Goal: Download file/media

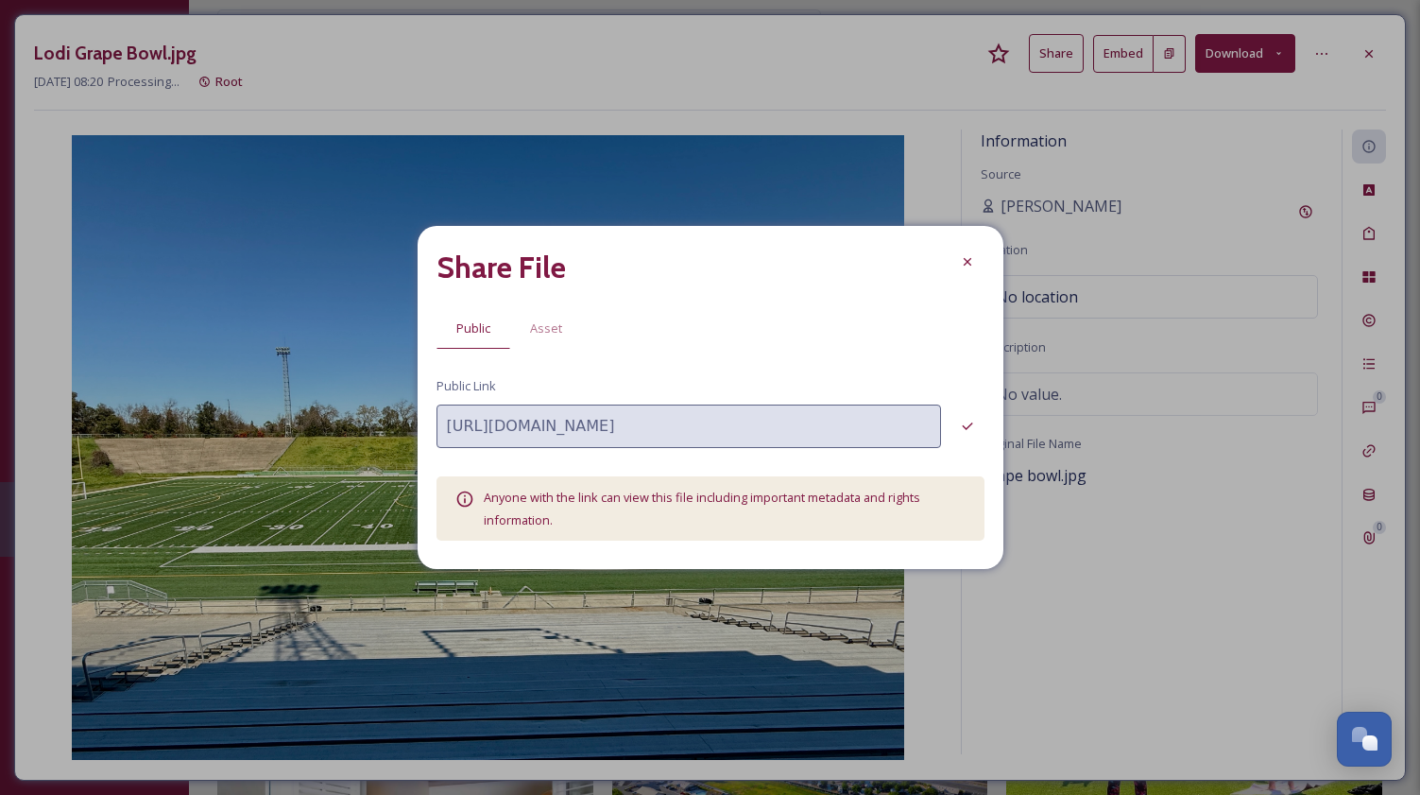
scroll to position [264, 0]
click at [963, 263] on icon at bounding box center [967, 261] width 15 height 15
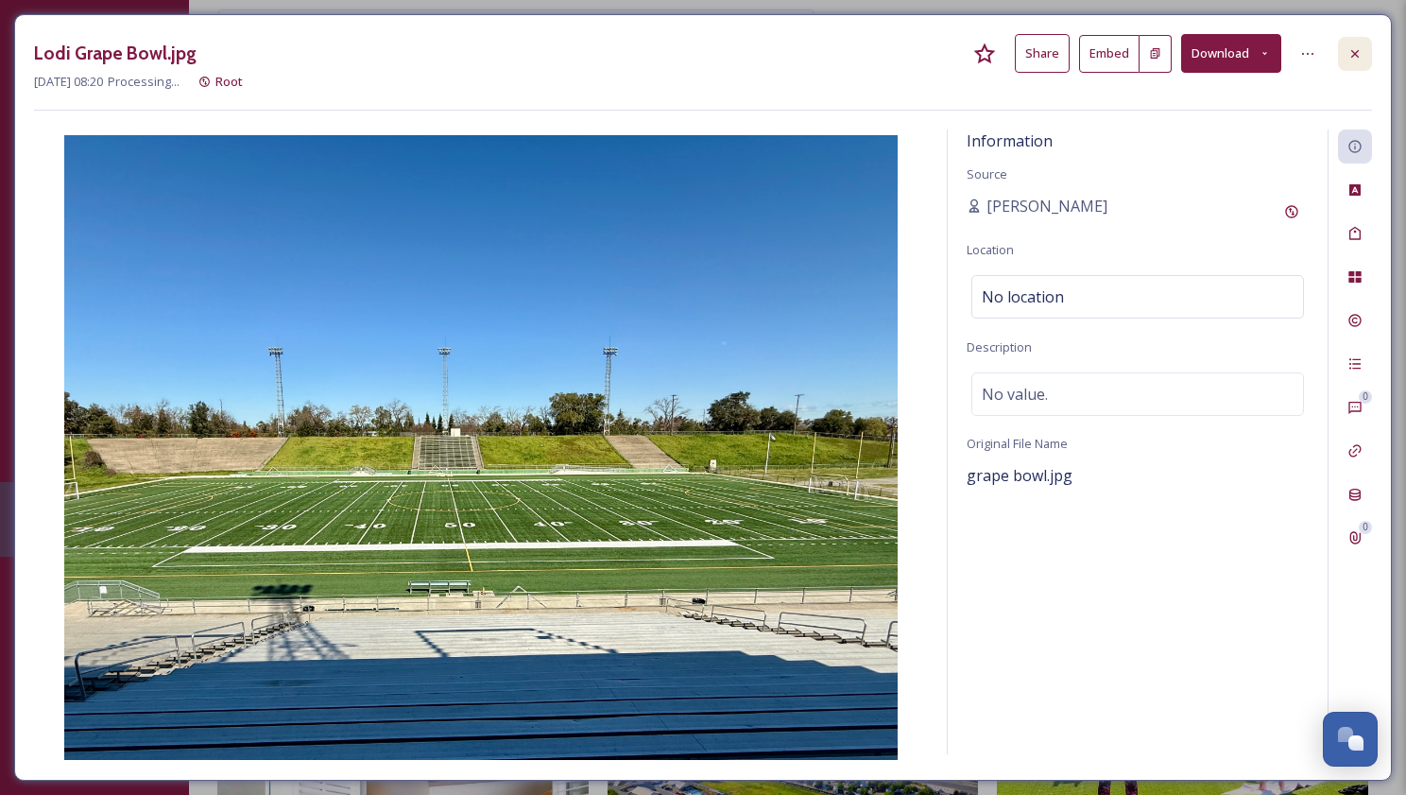
click at [1359, 44] on div at bounding box center [1355, 54] width 34 height 34
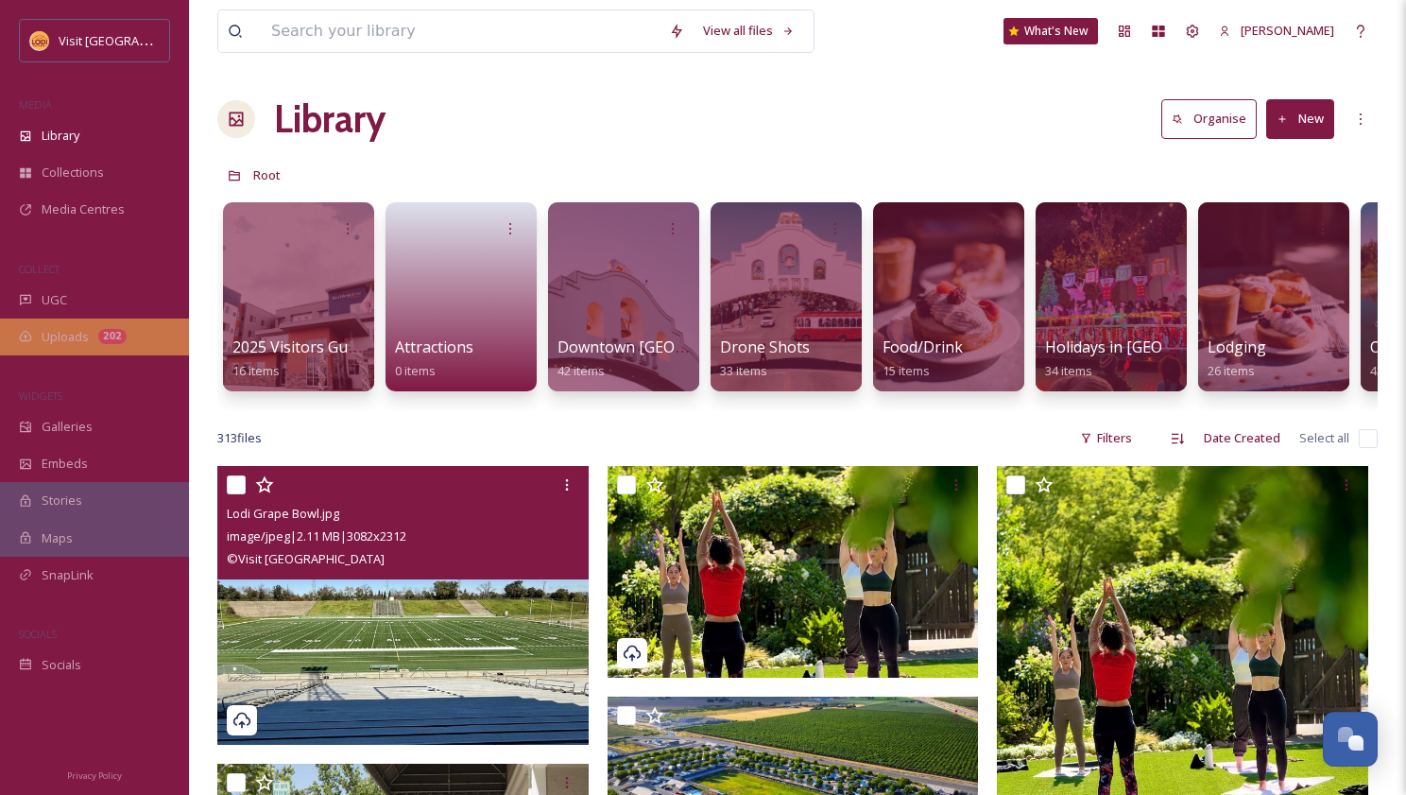
click at [73, 328] on span "Uploads" at bounding box center [65, 337] width 47 height 18
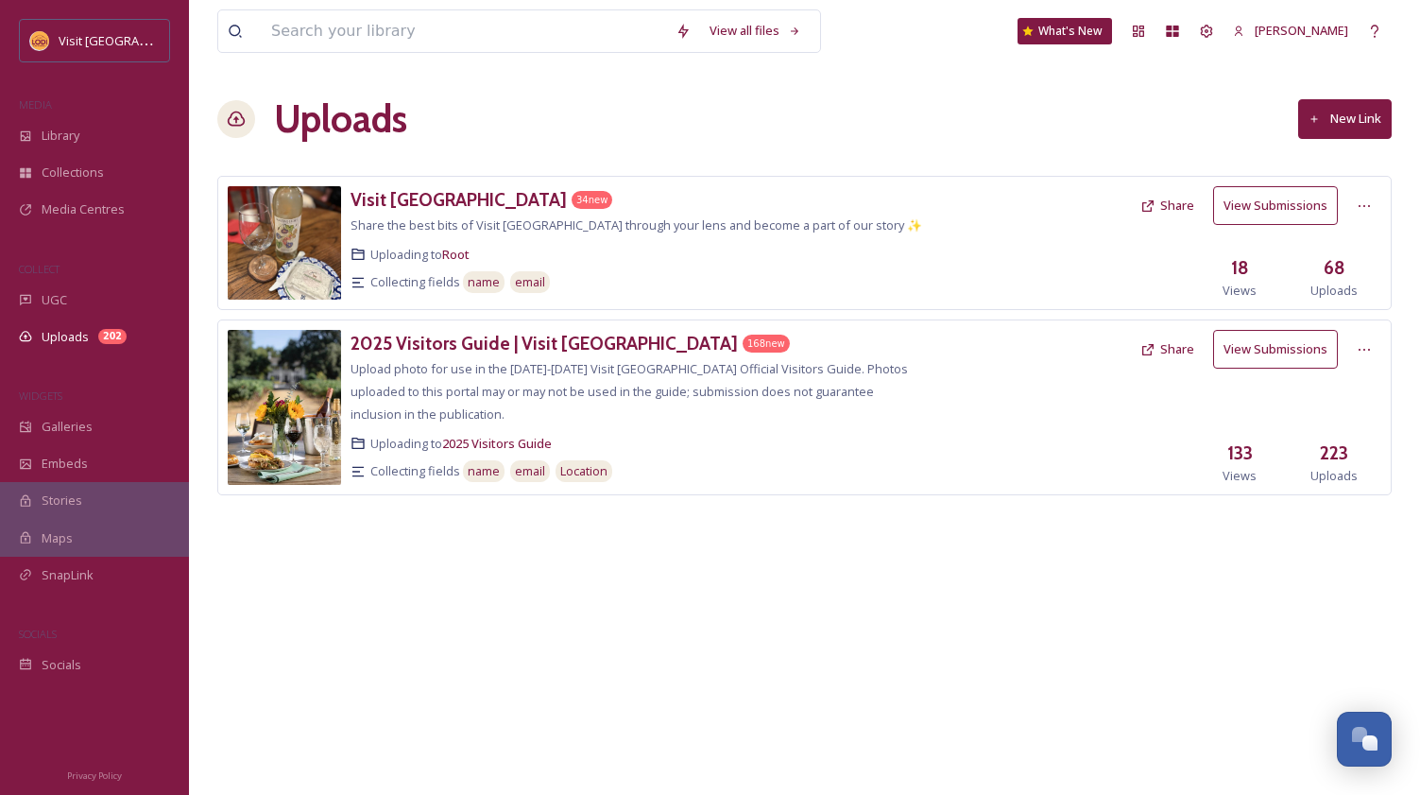
click at [858, 225] on div "Visit Lodi 34 new Share the best bits of Visit Lodi through your lens and becom…" at bounding box center [639, 242] width 577 height 113
click at [1265, 206] on button "View Submissions" at bounding box center [1275, 205] width 125 height 39
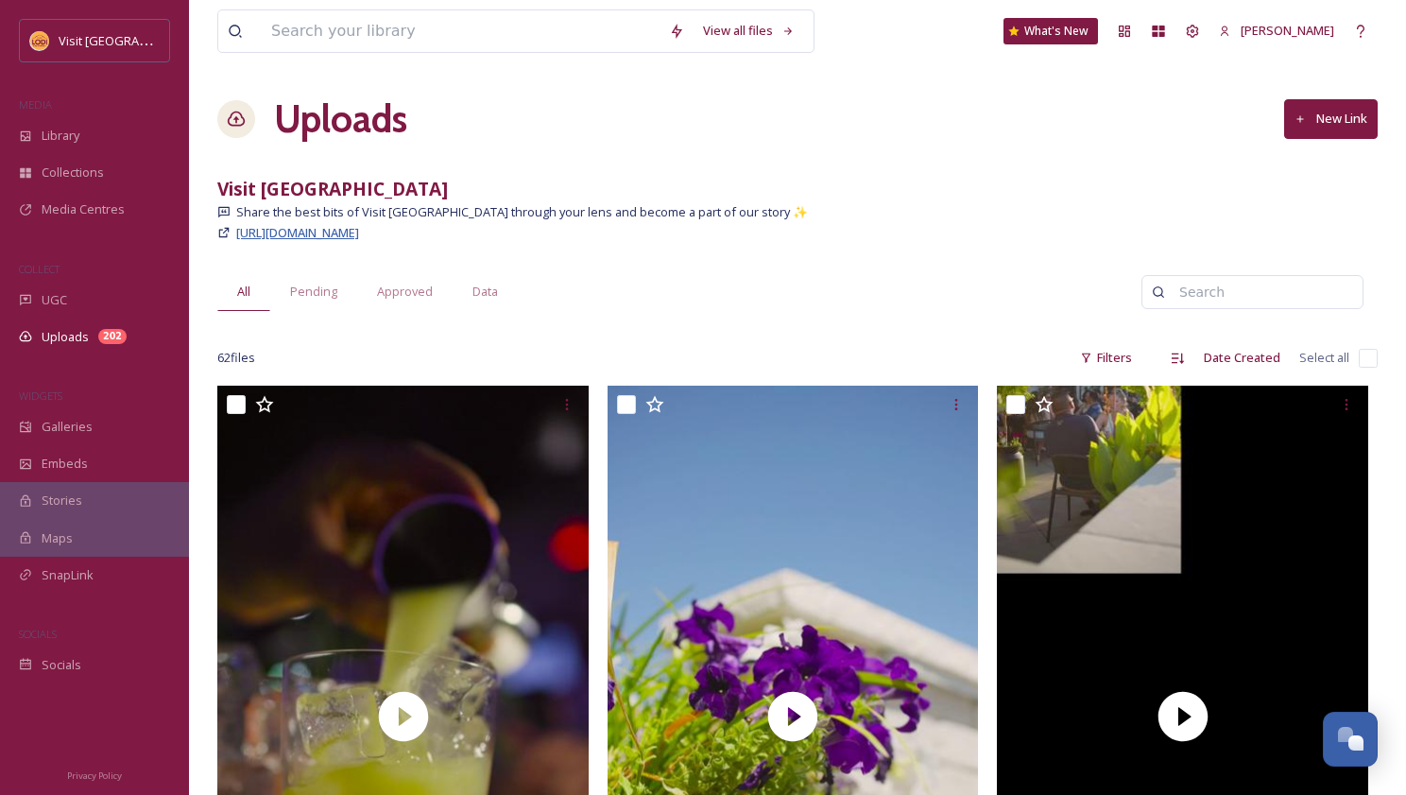
click at [359, 232] on span "[URL][DOMAIN_NAME]" at bounding box center [297, 232] width 123 height 17
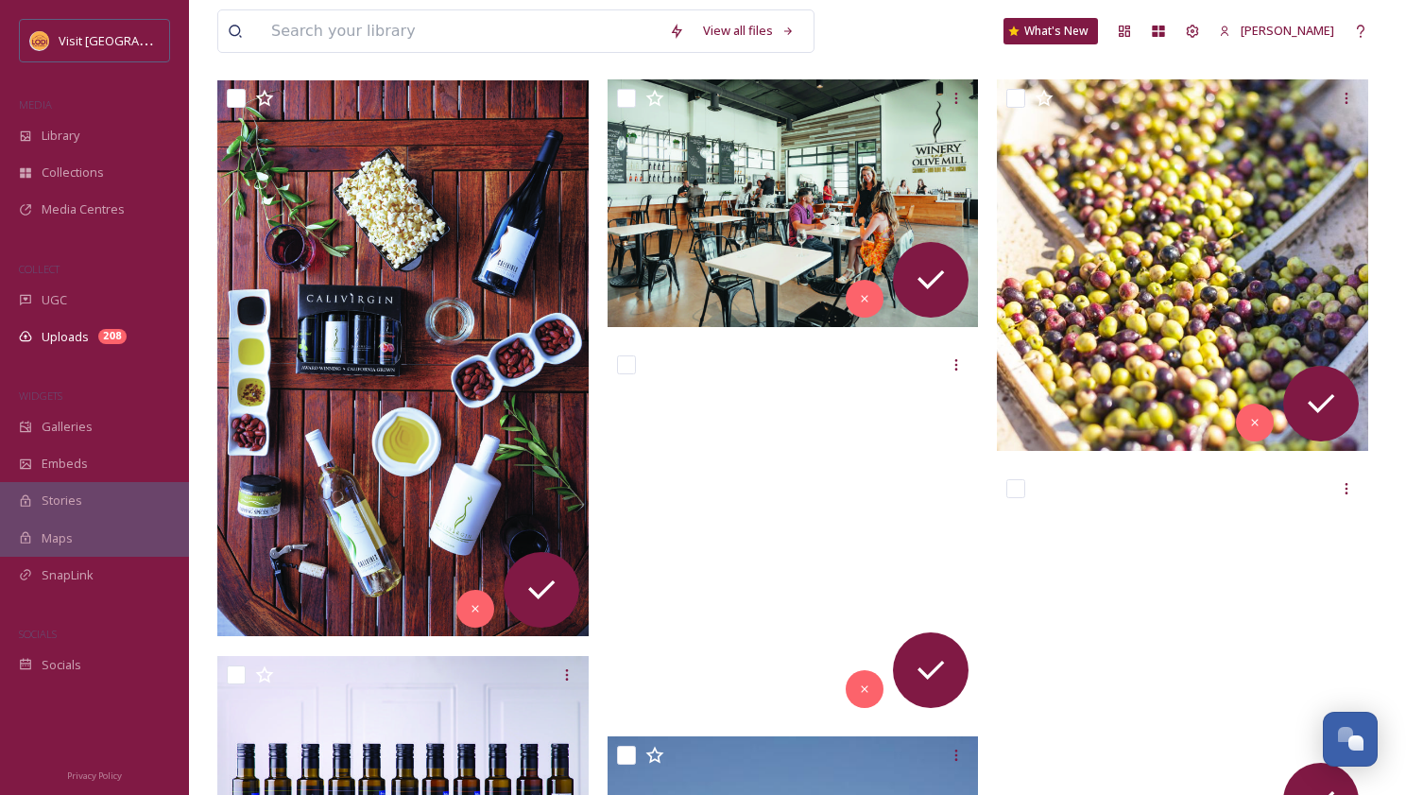
scroll to position [334, 0]
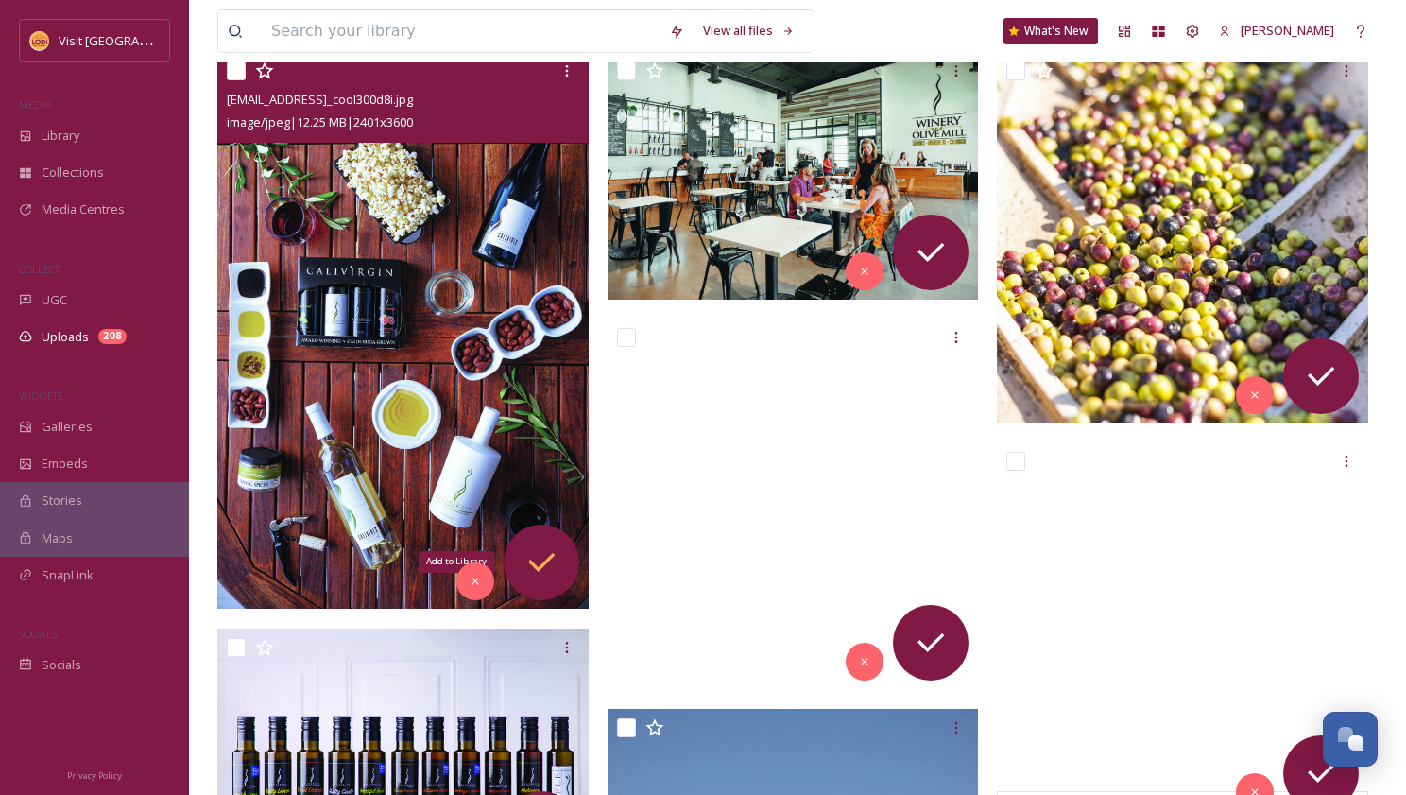
click at [546, 560] on icon at bounding box center [541, 562] width 26 height 19
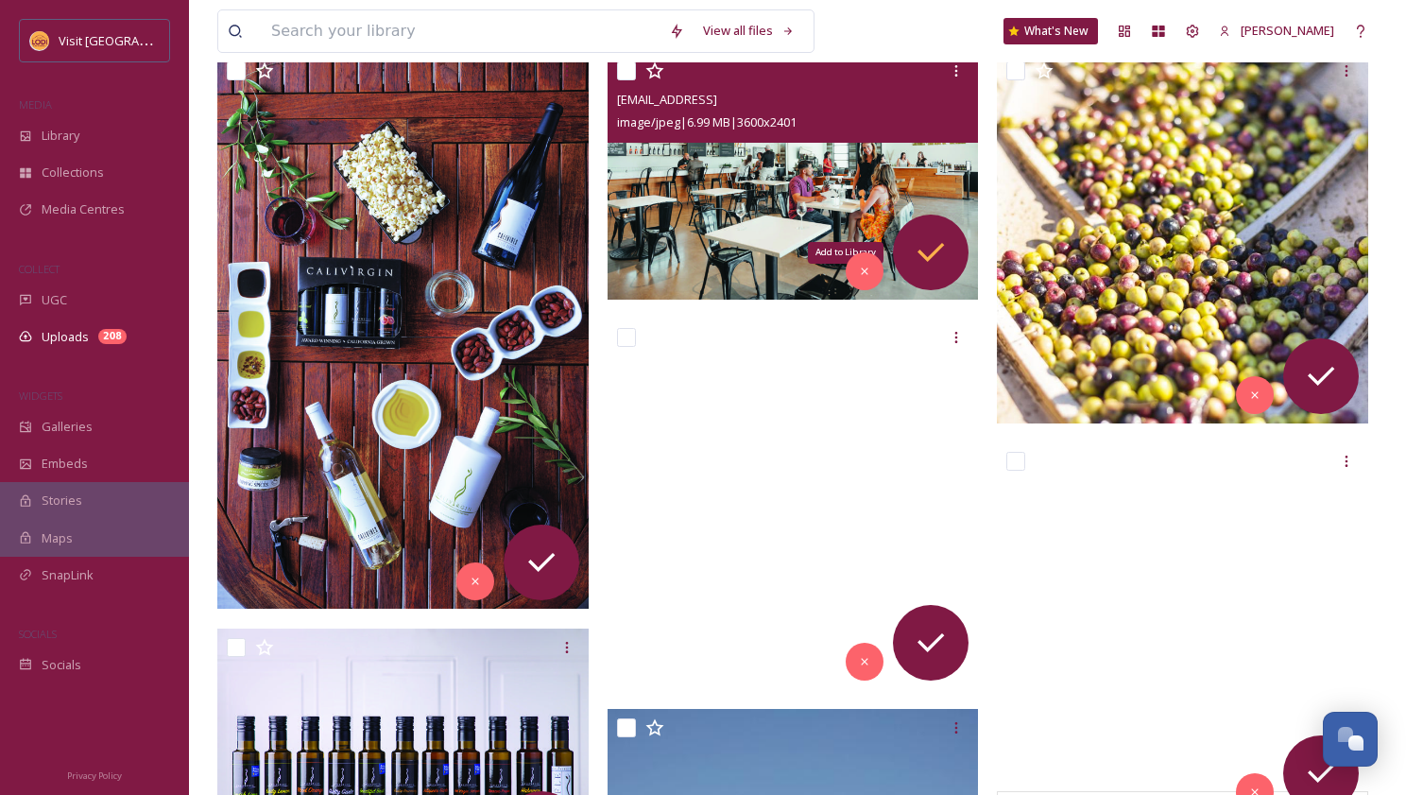
click at [928, 254] on icon at bounding box center [931, 252] width 38 height 38
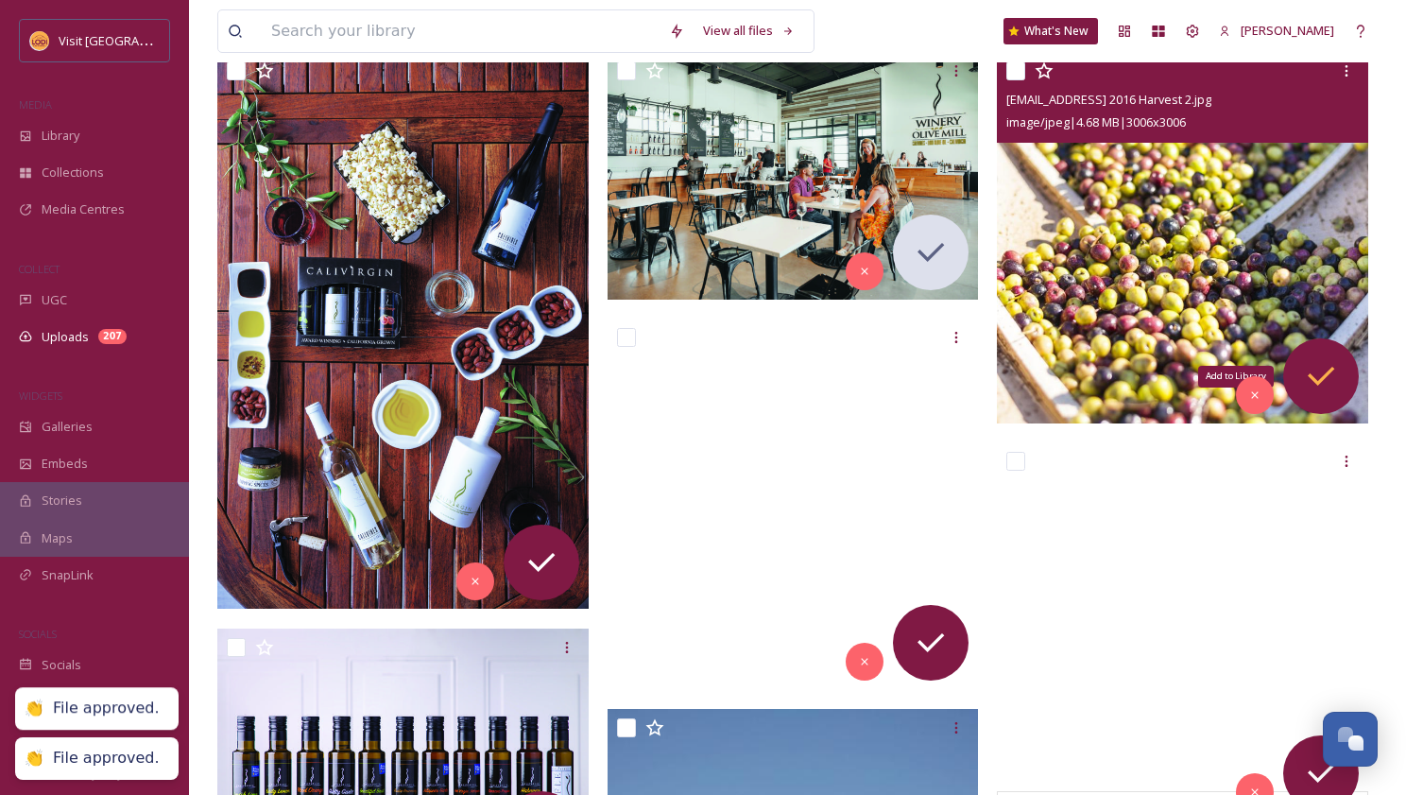
click at [1333, 380] on icon at bounding box center [1321, 376] width 38 height 38
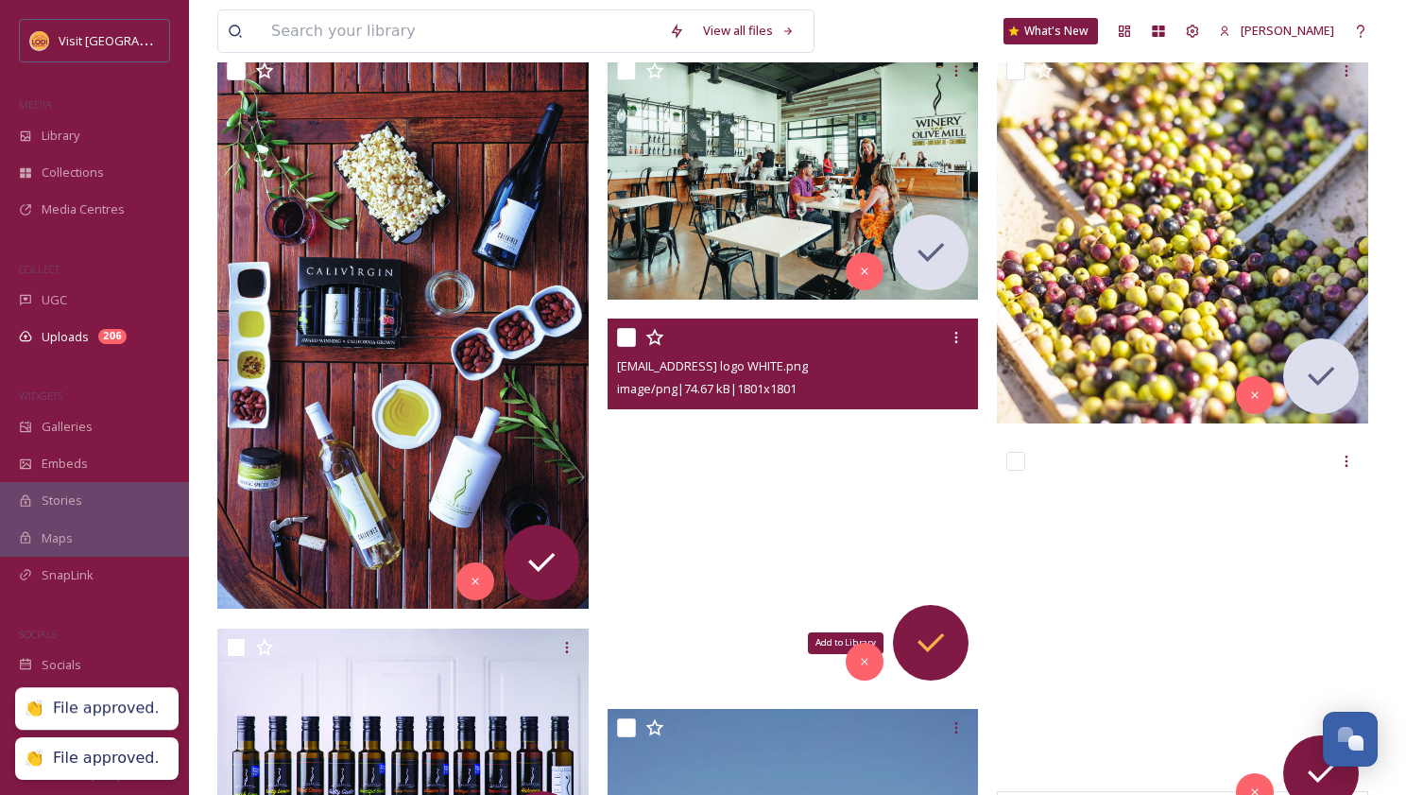
click at [937, 650] on icon at bounding box center [931, 643] width 38 height 38
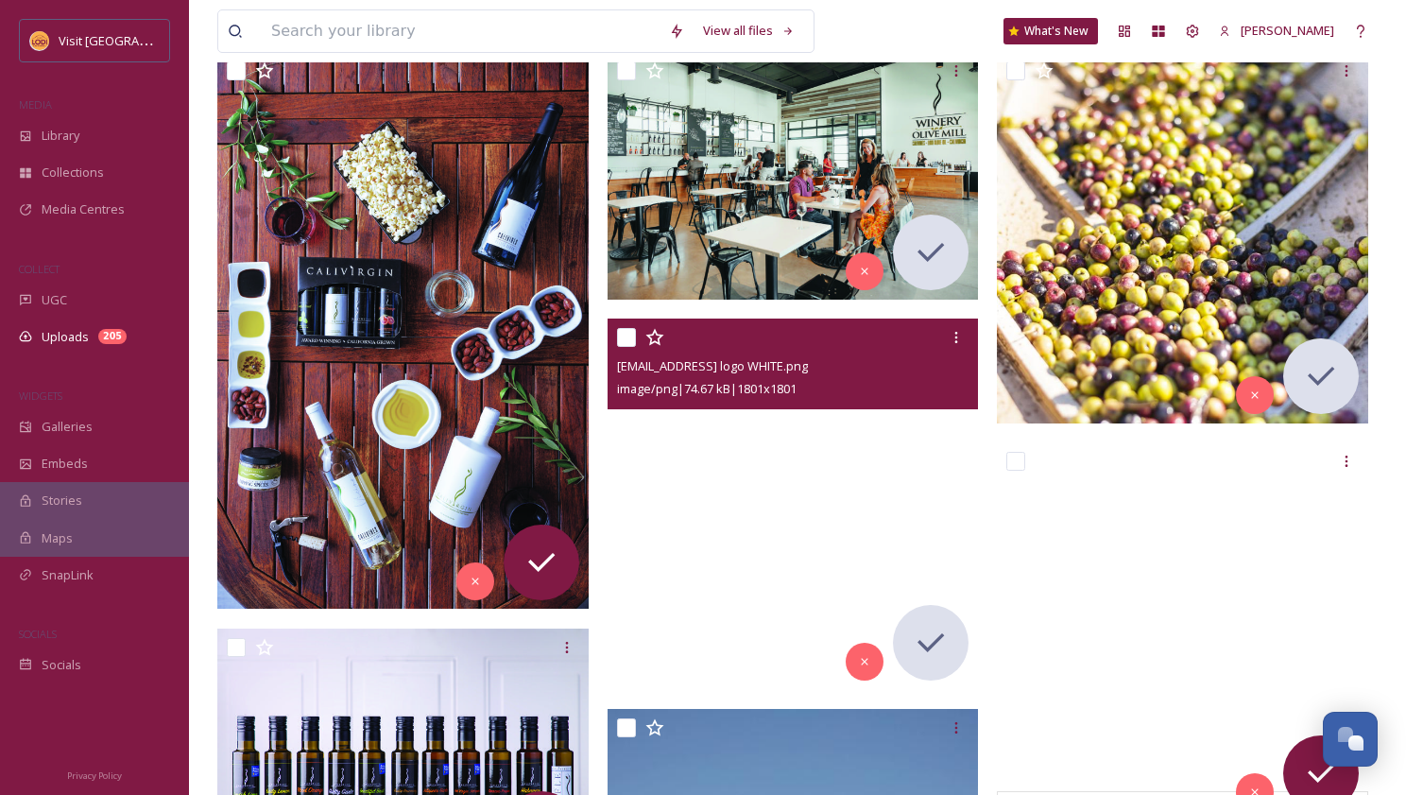
click at [771, 526] on img at bounding box center [793, 503] width 371 height 371
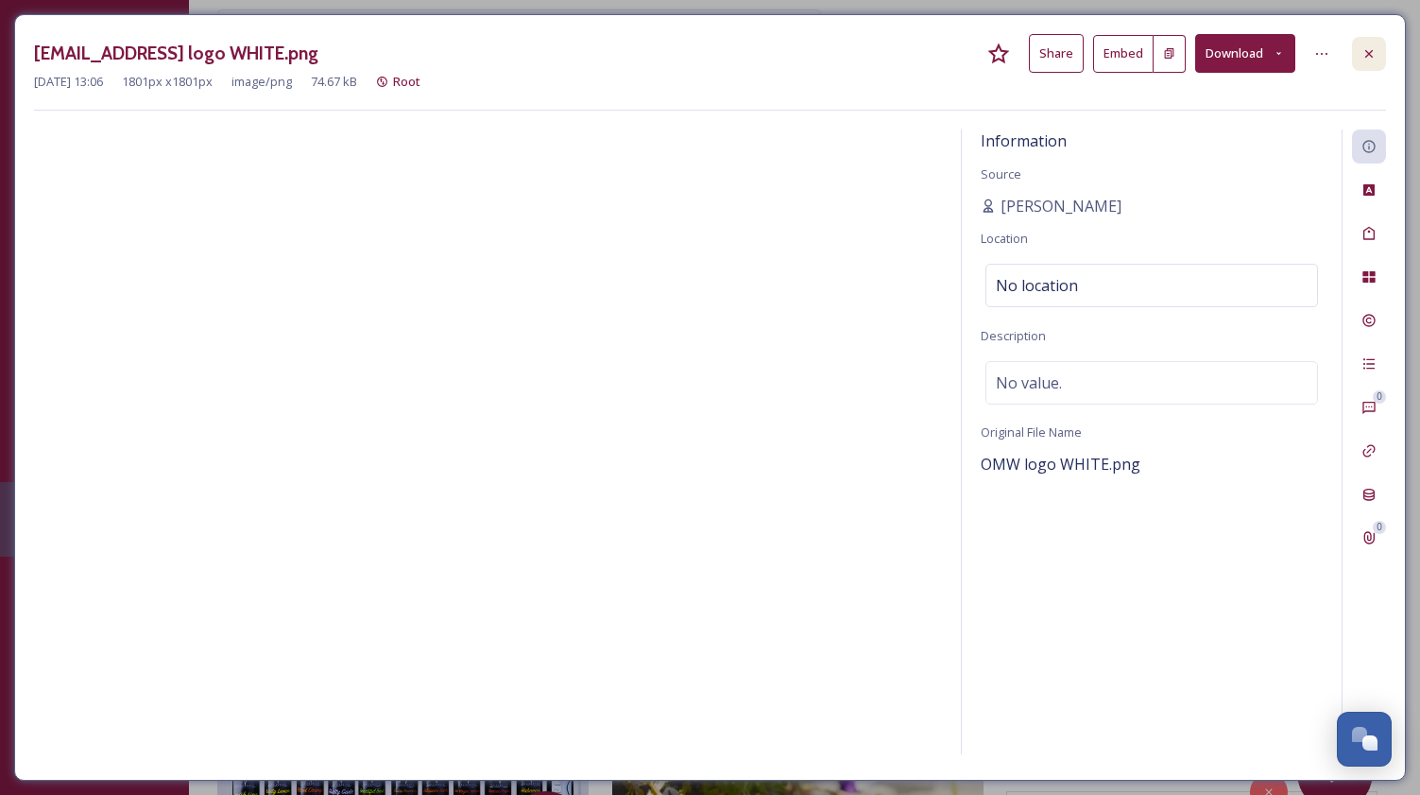
click at [1372, 49] on icon at bounding box center [1369, 53] width 15 height 15
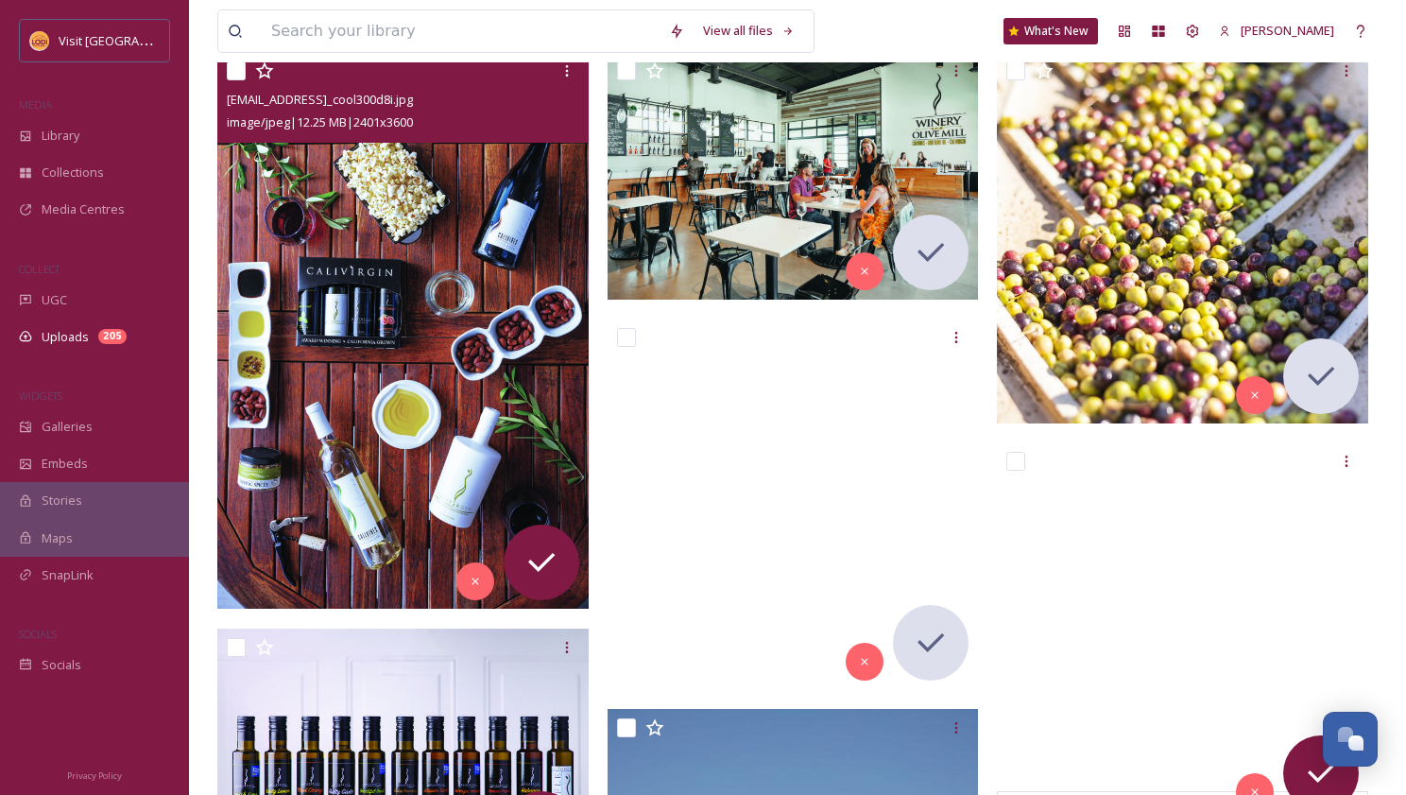
click at [238, 73] on input "checkbox" at bounding box center [236, 70] width 19 height 19
checkbox input "true"
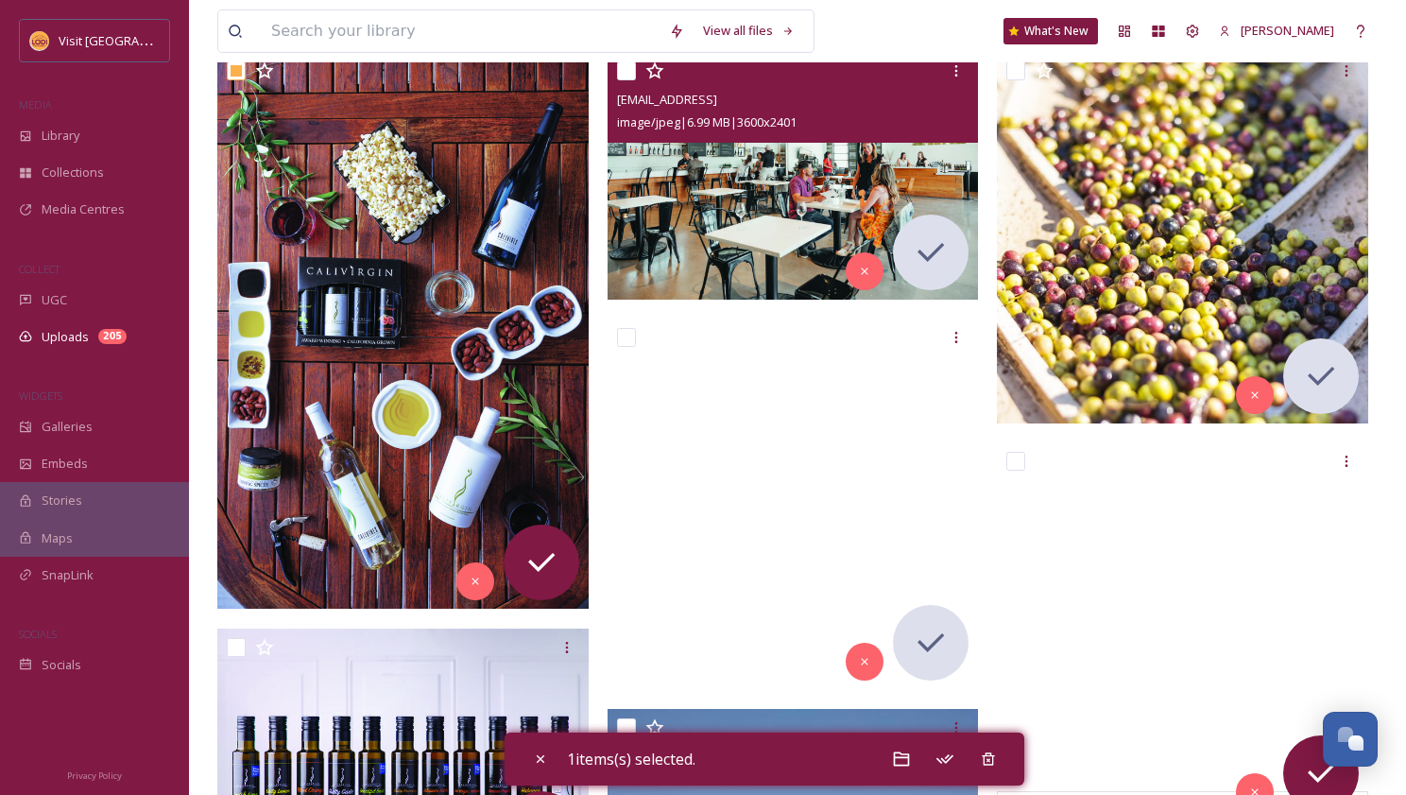
click at [622, 69] on input "checkbox" at bounding box center [626, 70] width 19 height 19
checkbox input "true"
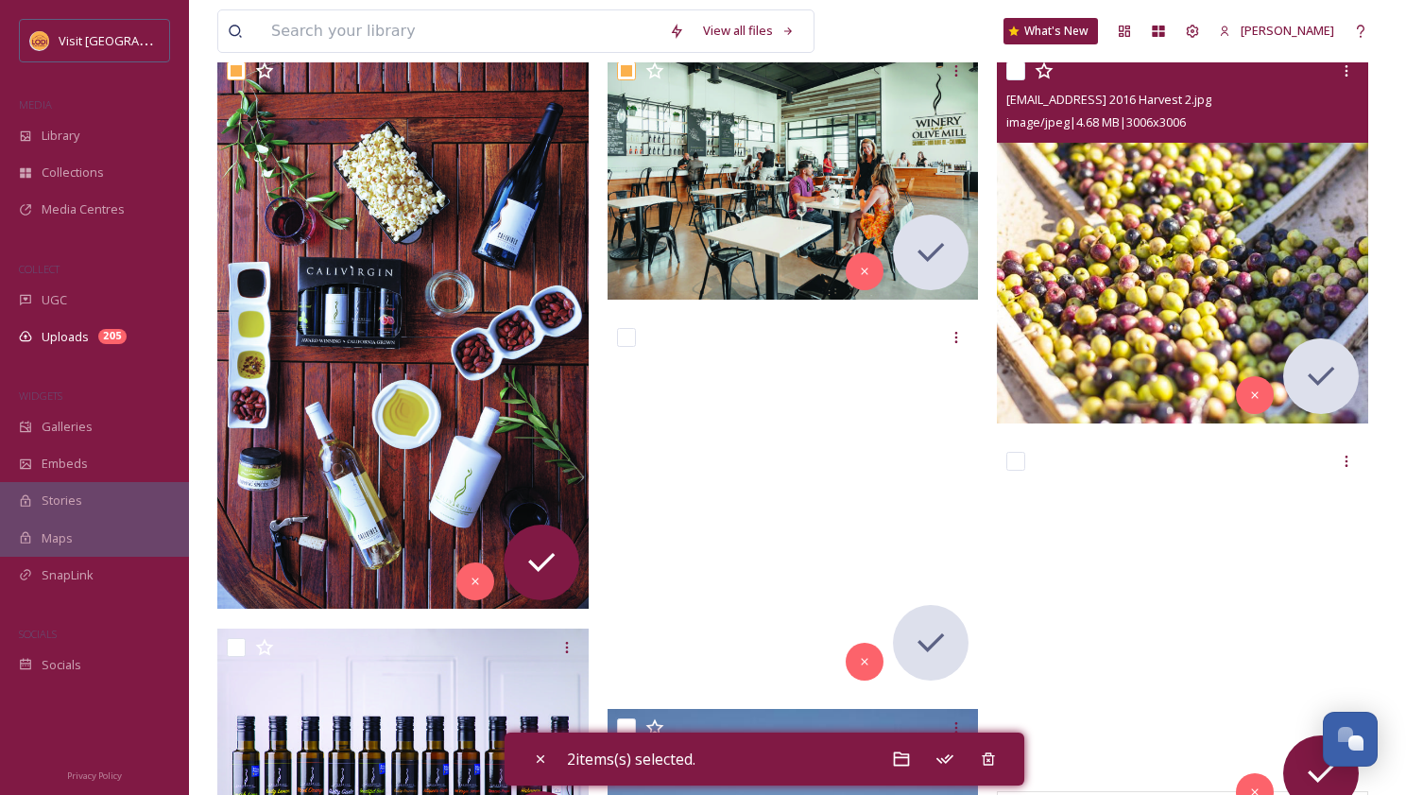
click at [1011, 72] on input "checkbox" at bounding box center [1016, 70] width 19 height 19
checkbox input "true"
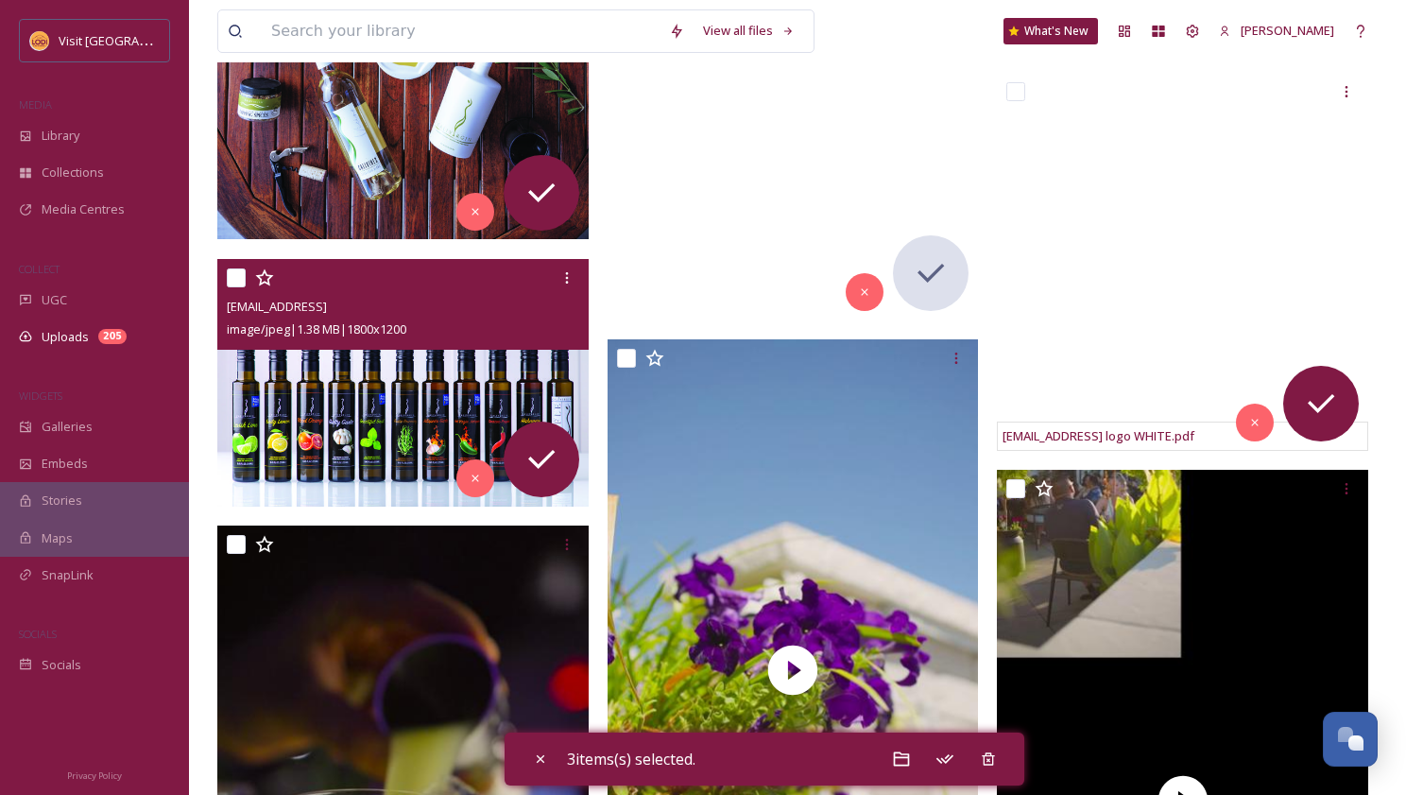
scroll to position [736, 0]
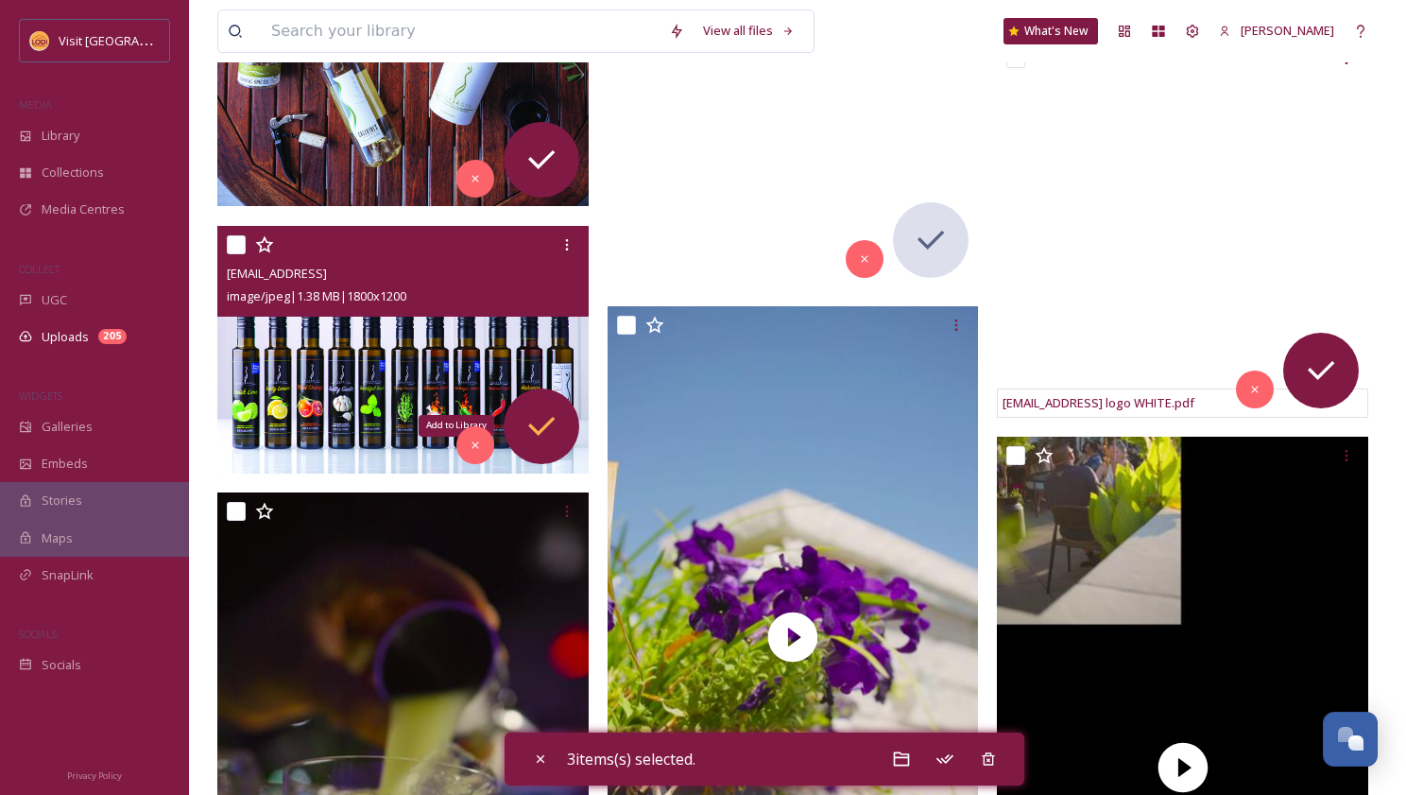
click at [537, 425] on icon at bounding box center [542, 426] width 38 height 38
click at [235, 251] on input "checkbox" at bounding box center [236, 244] width 19 height 19
checkbox input "true"
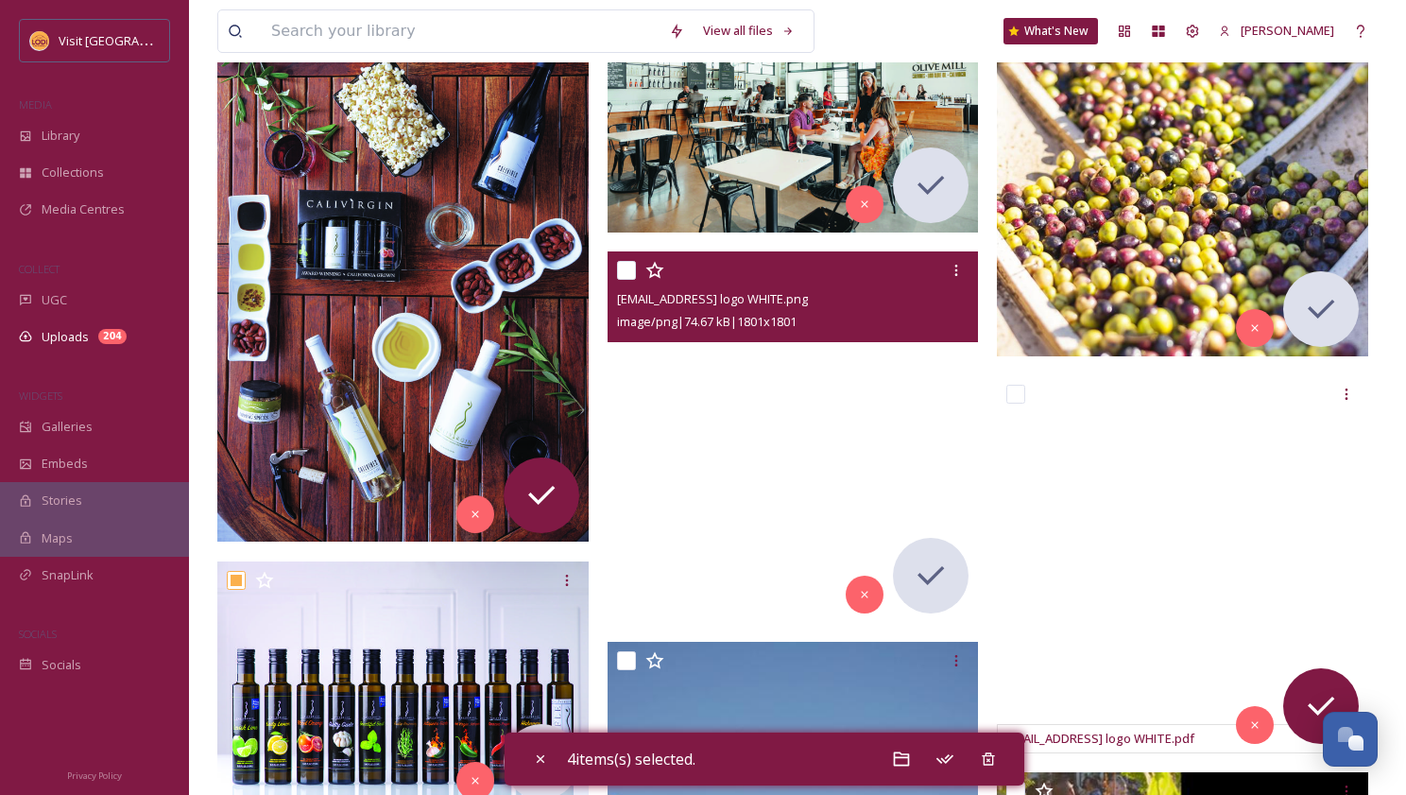
scroll to position [388, 0]
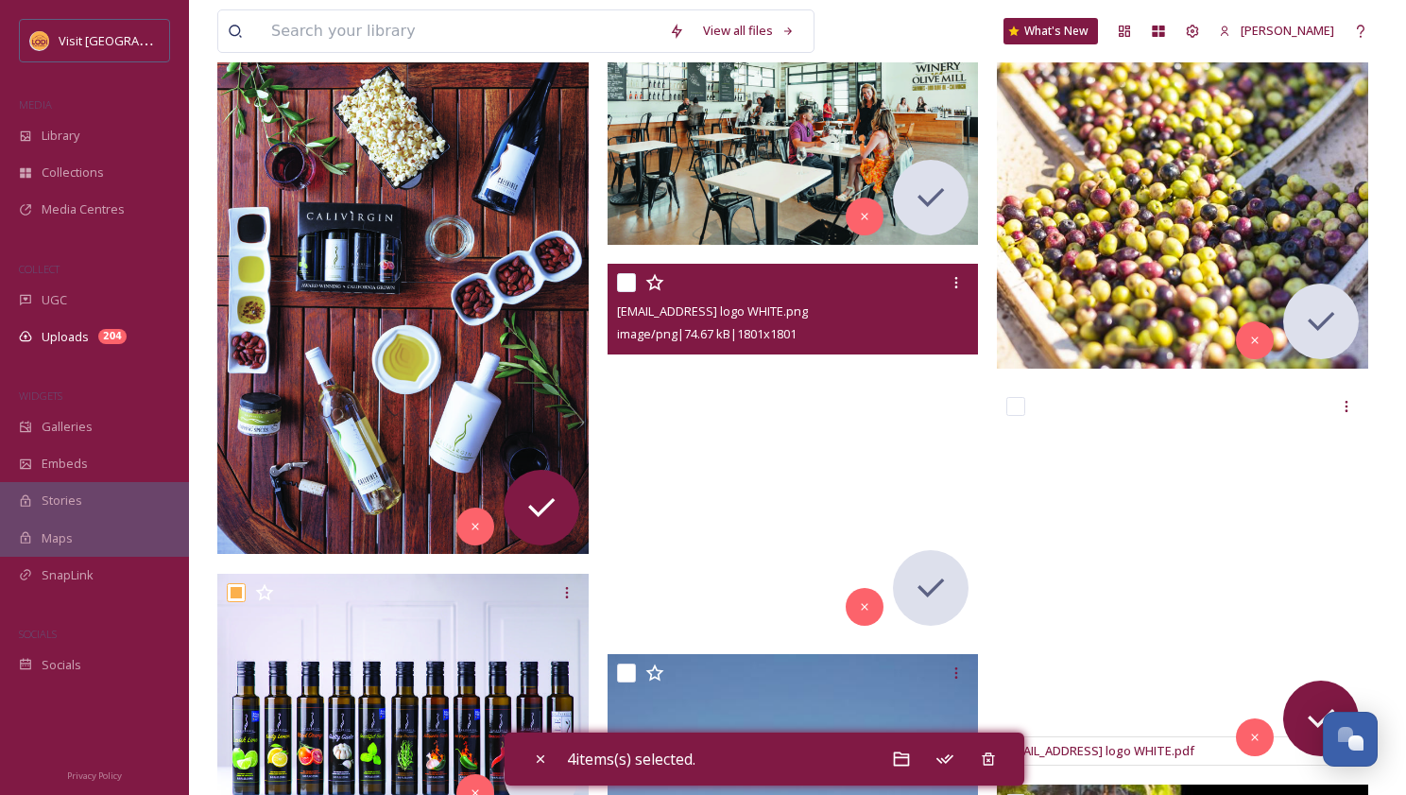
click at [628, 281] on input "checkbox" at bounding box center [626, 282] width 19 height 19
checkbox input "true"
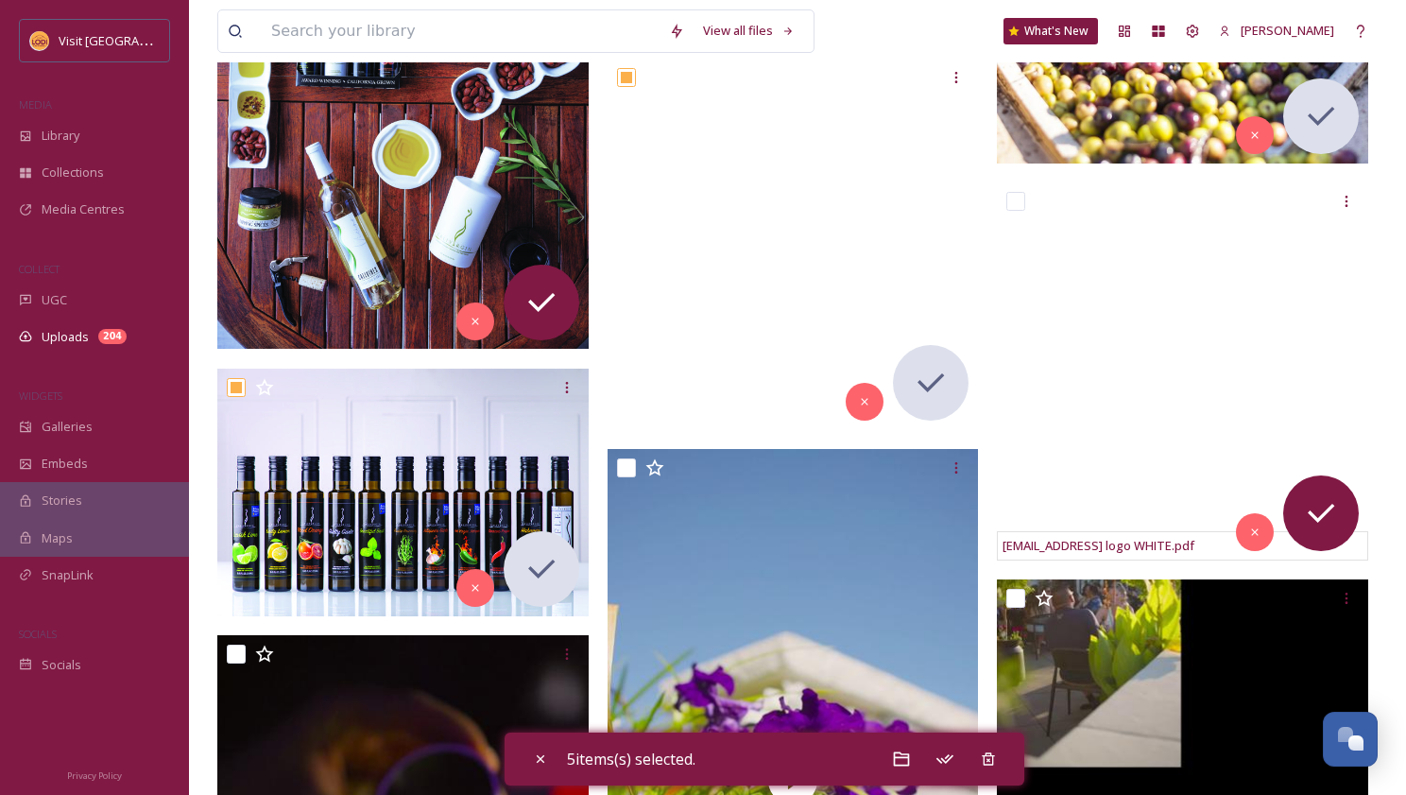
scroll to position [601, 0]
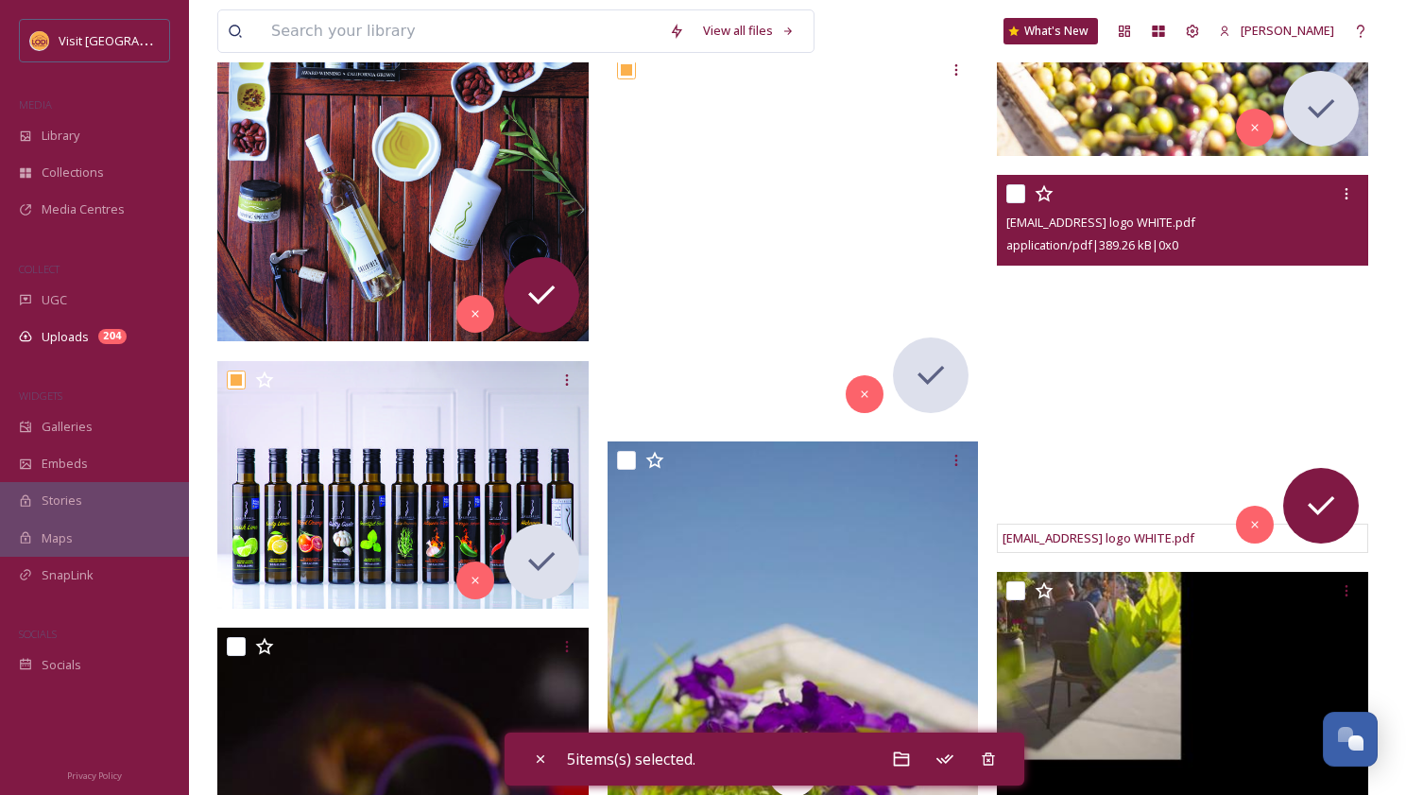
click at [1018, 191] on input "checkbox" at bounding box center [1016, 193] width 19 height 19
checkbox input "true"
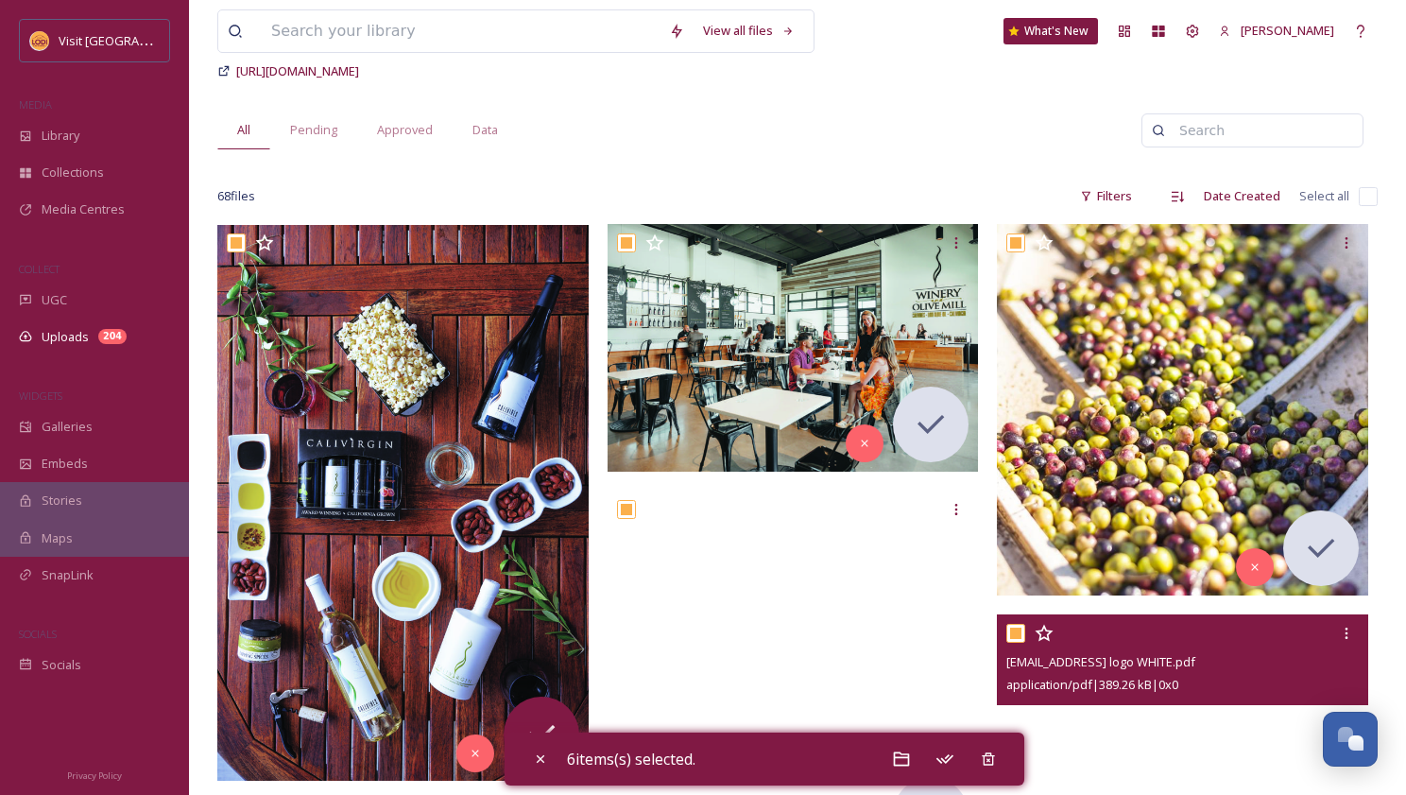
scroll to position [145, 0]
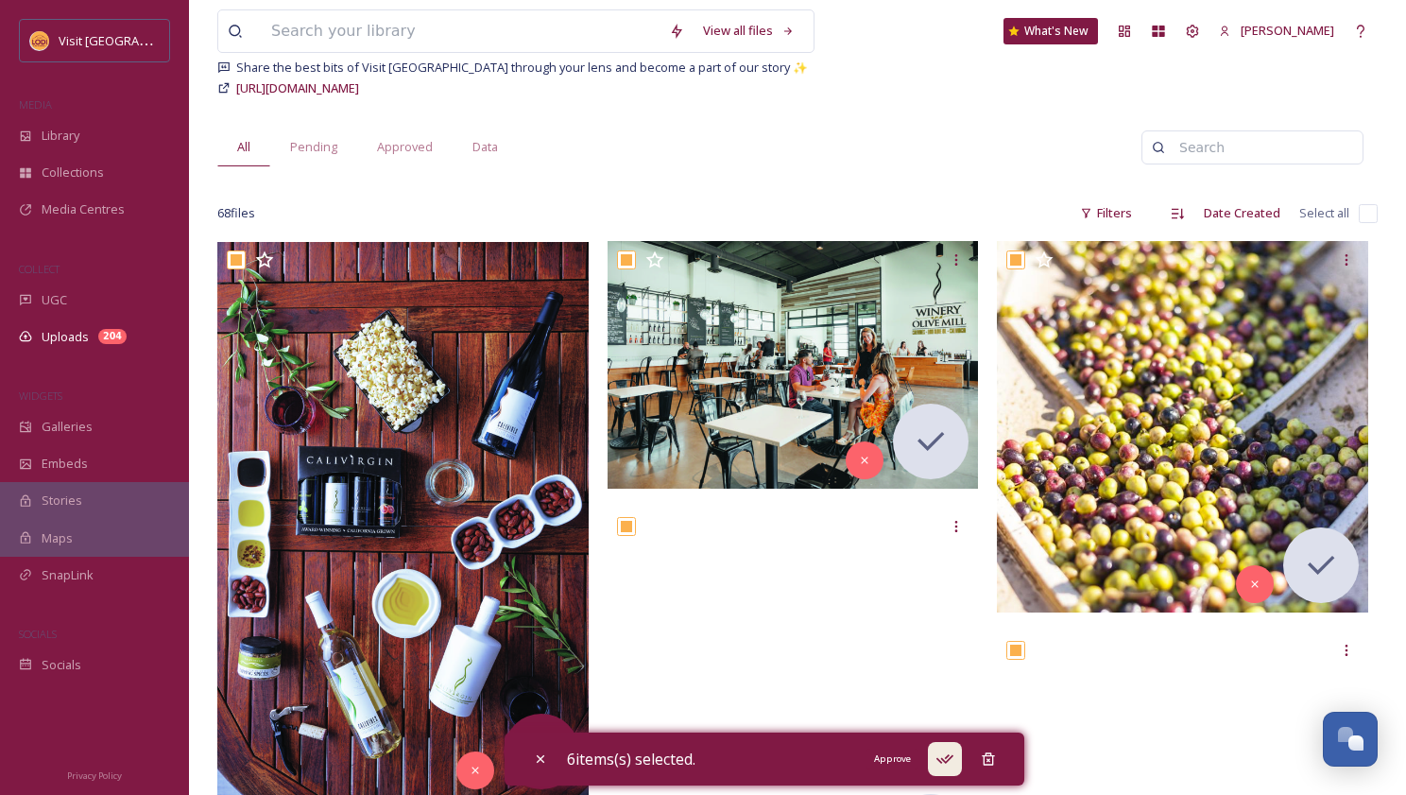
click at [954, 762] on icon at bounding box center [945, 758] width 19 height 19
checkbox input "false"
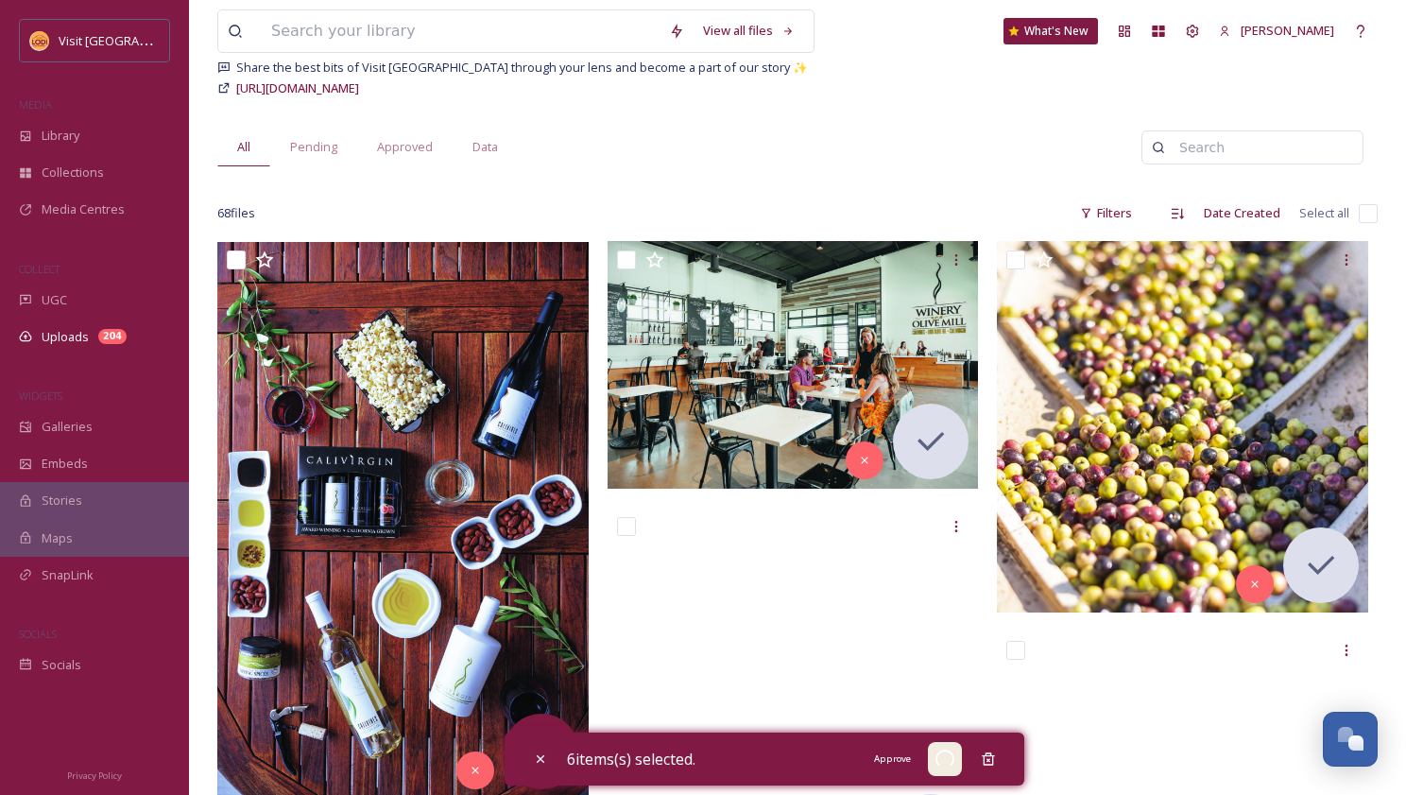
checkbox input "false"
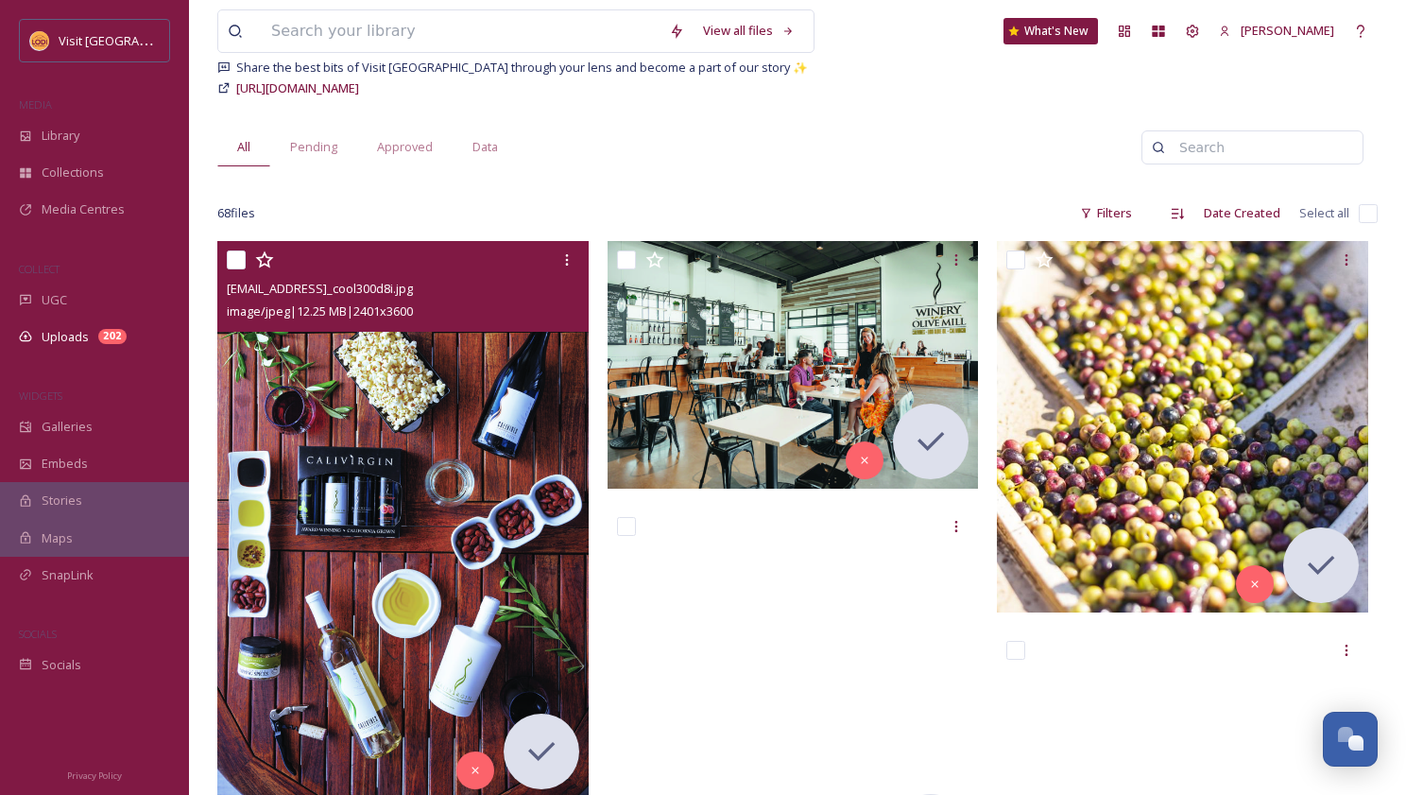
click at [228, 246] on div at bounding box center [405, 260] width 357 height 34
click at [237, 259] on input "checkbox" at bounding box center [236, 259] width 19 height 19
checkbox input "true"
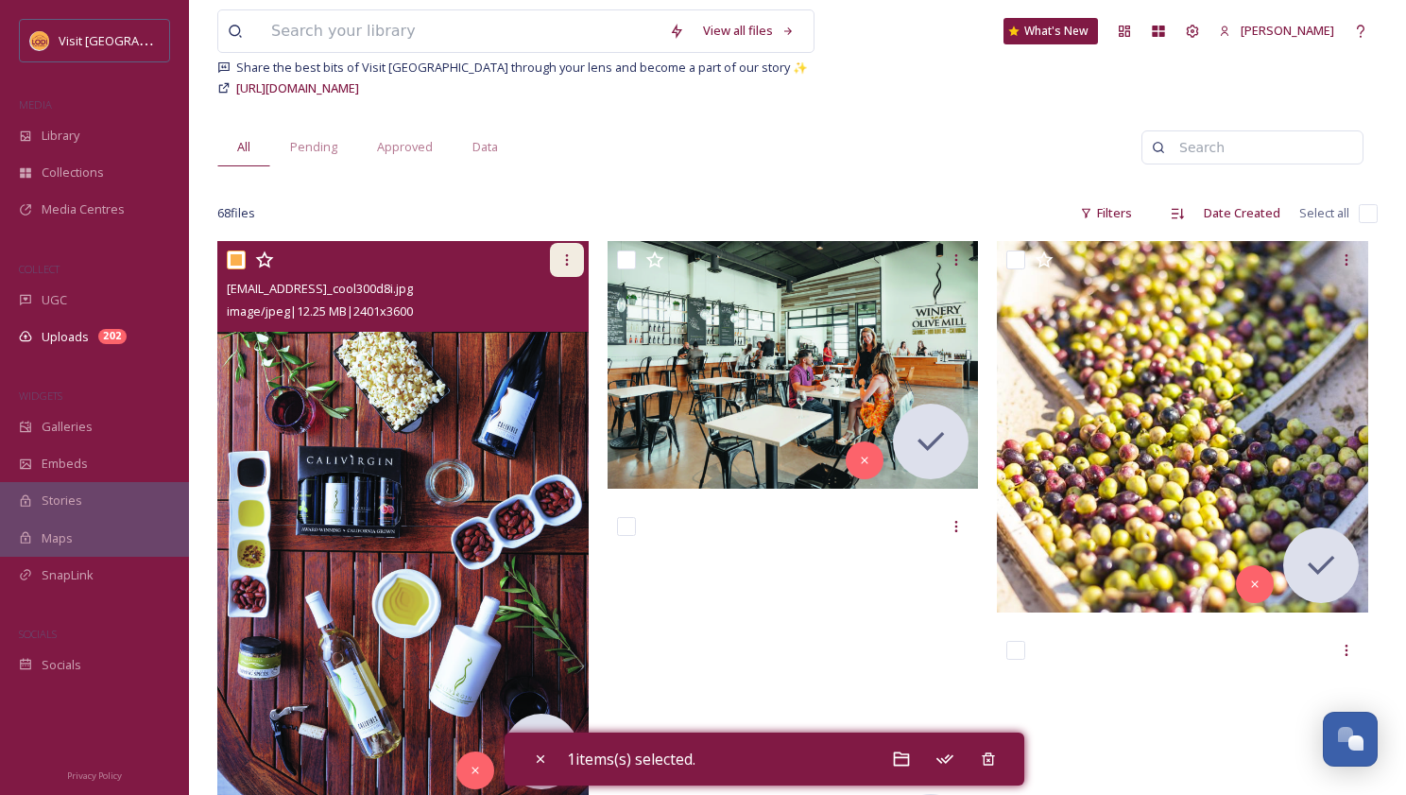
click at [564, 253] on icon at bounding box center [566, 259] width 15 height 15
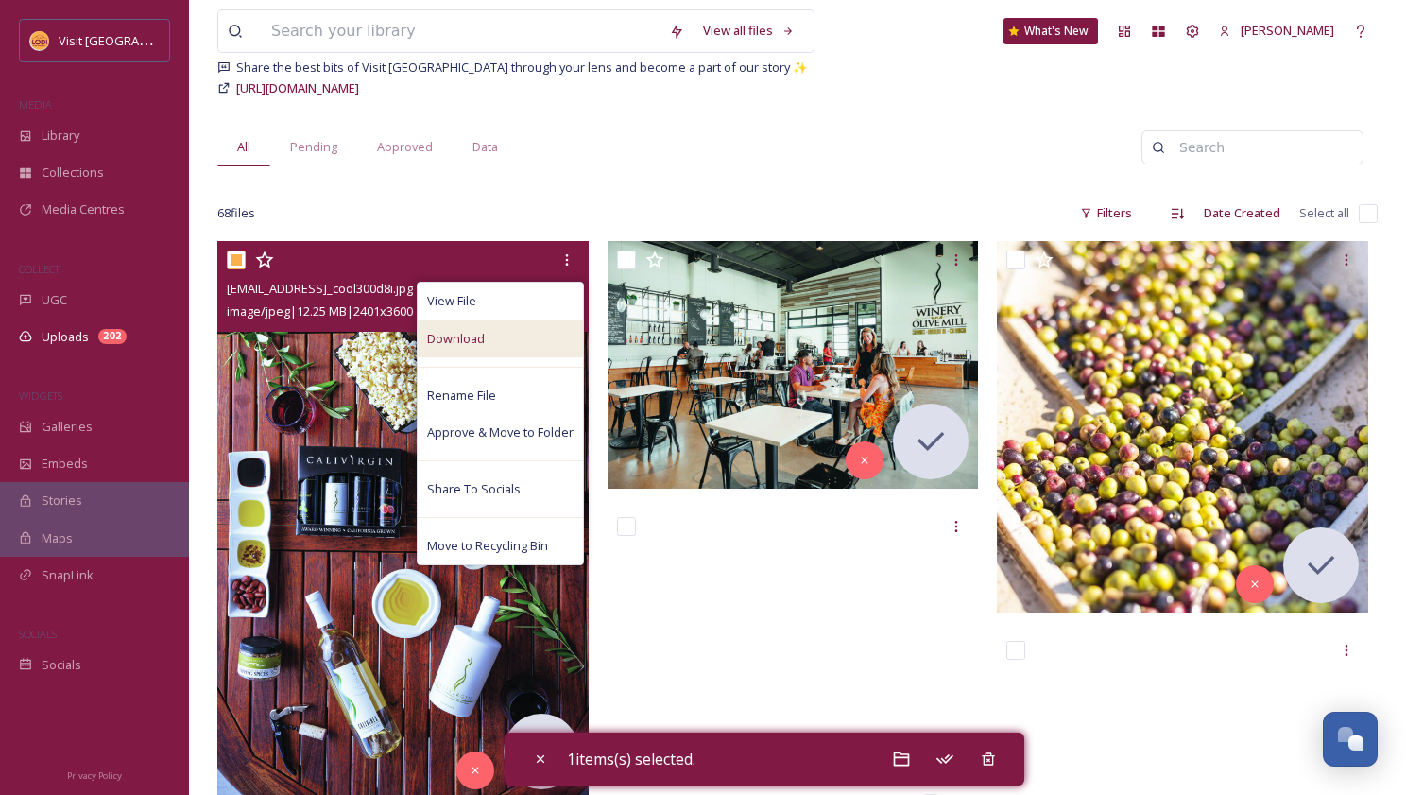
click at [478, 343] on span "Download" at bounding box center [456, 339] width 58 height 18
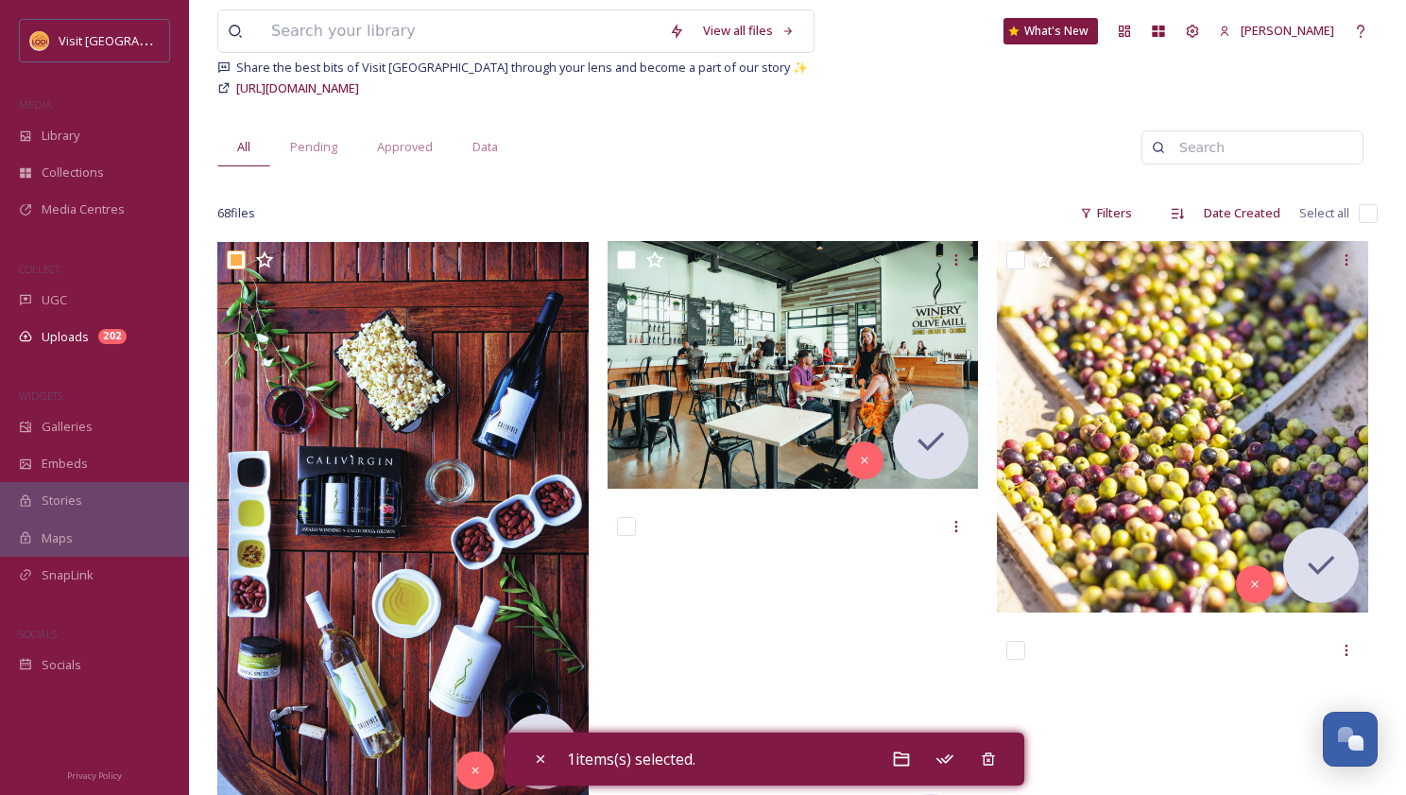
click at [851, 147] on div "All Pending Approved Data" at bounding box center [679, 147] width 924 height 39
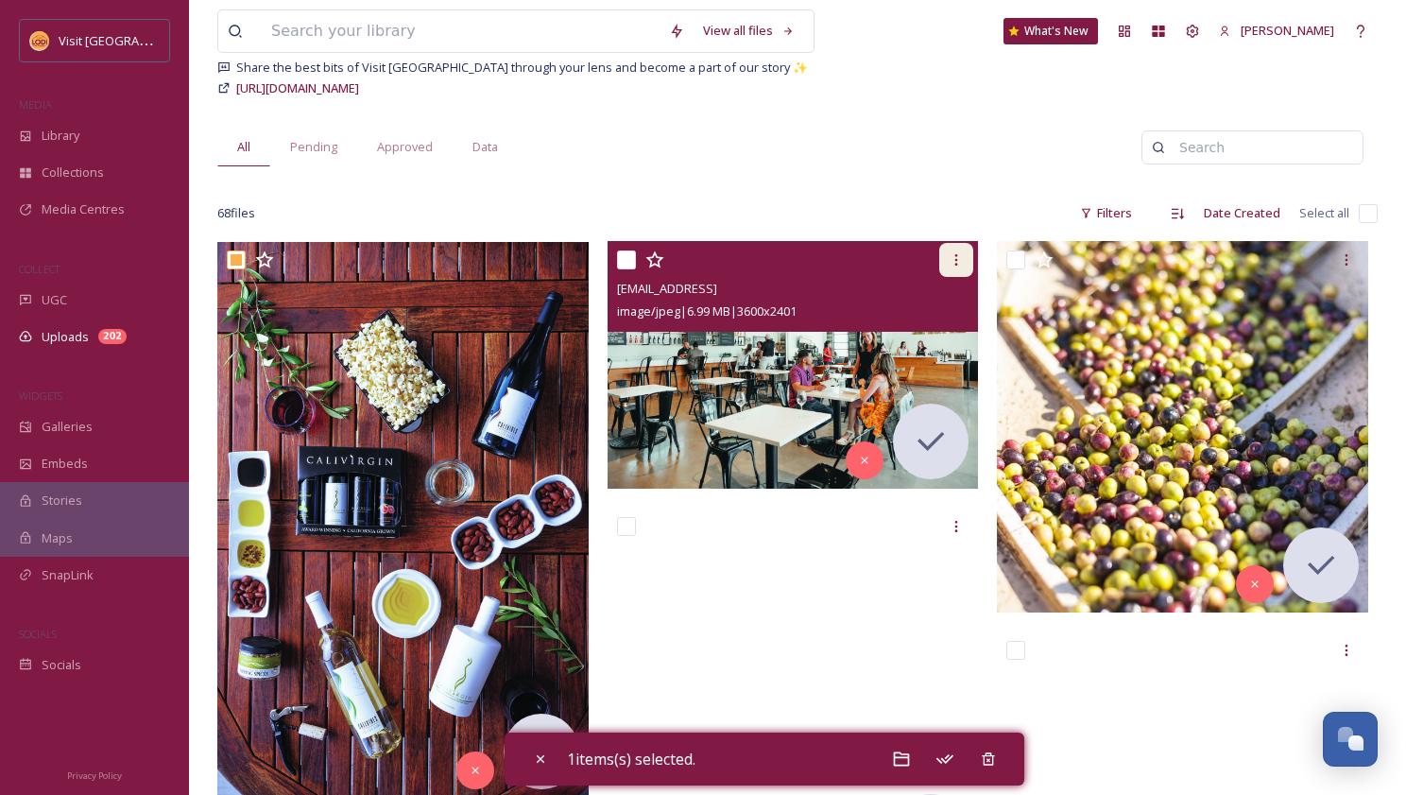
click at [954, 257] on icon at bounding box center [956, 259] width 15 height 15
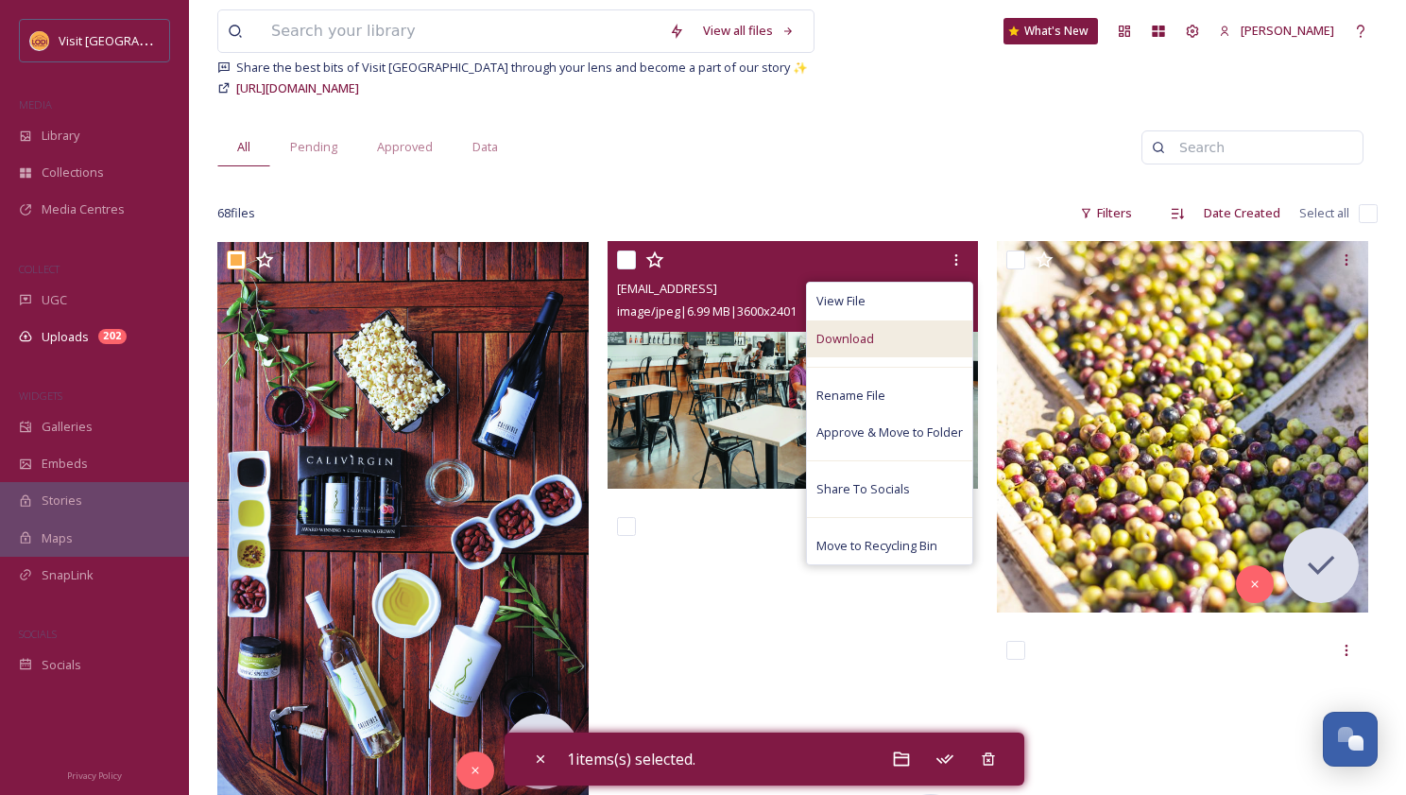
click at [891, 339] on div "Download" at bounding box center [889, 338] width 165 height 37
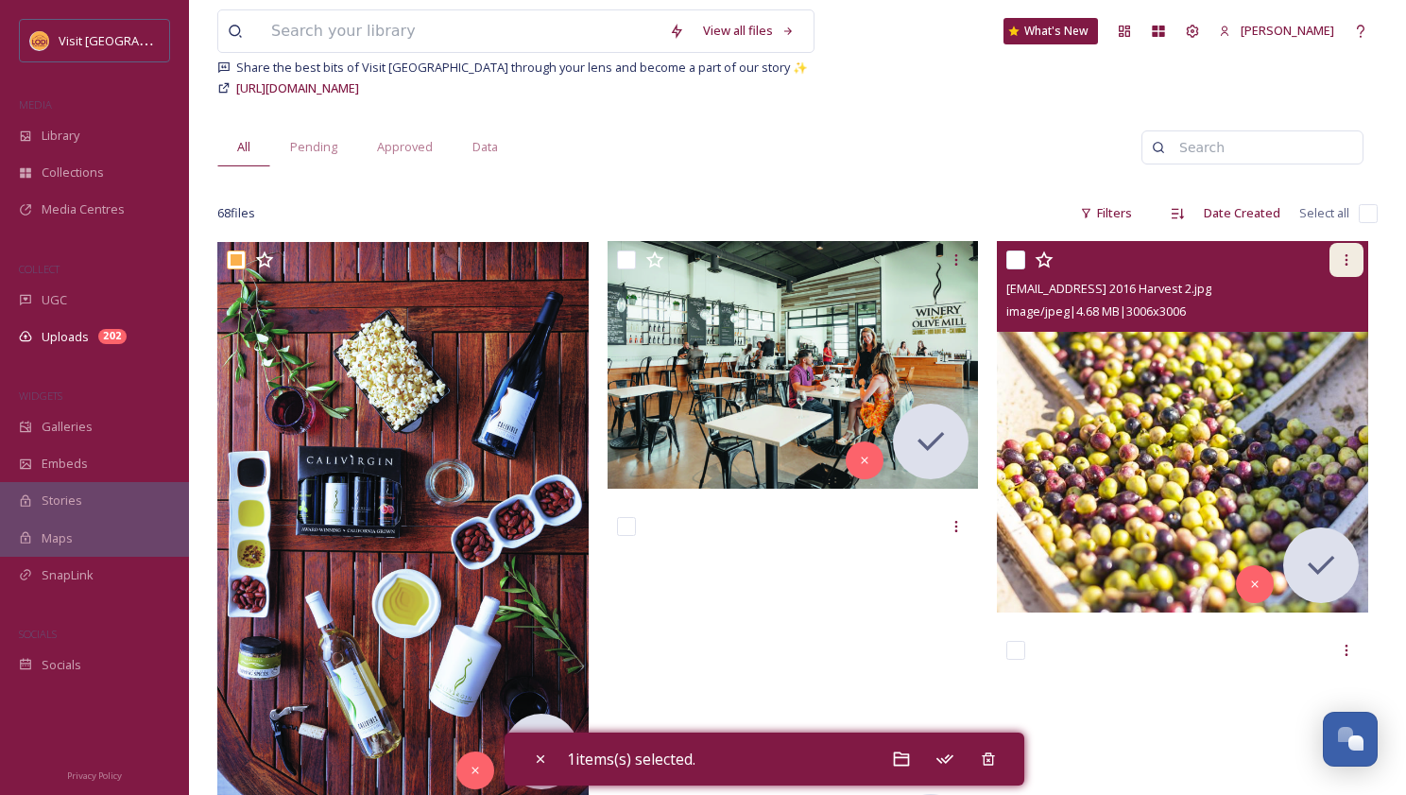
click at [1349, 258] on icon at bounding box center [1346, 259] width 15 height 15
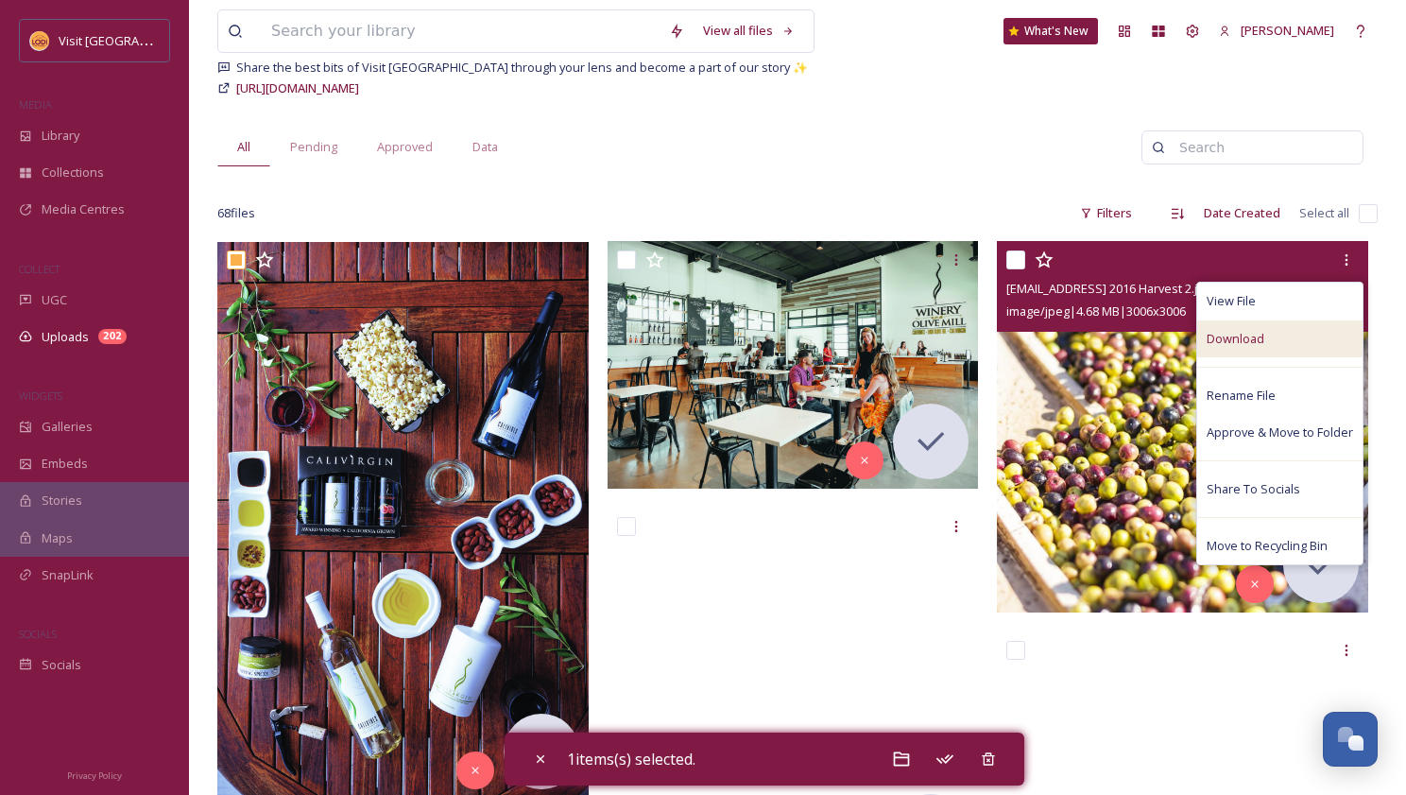
click at [1258, 332] on span "Download" at bounding box center [1236, 339] width 58 height 18
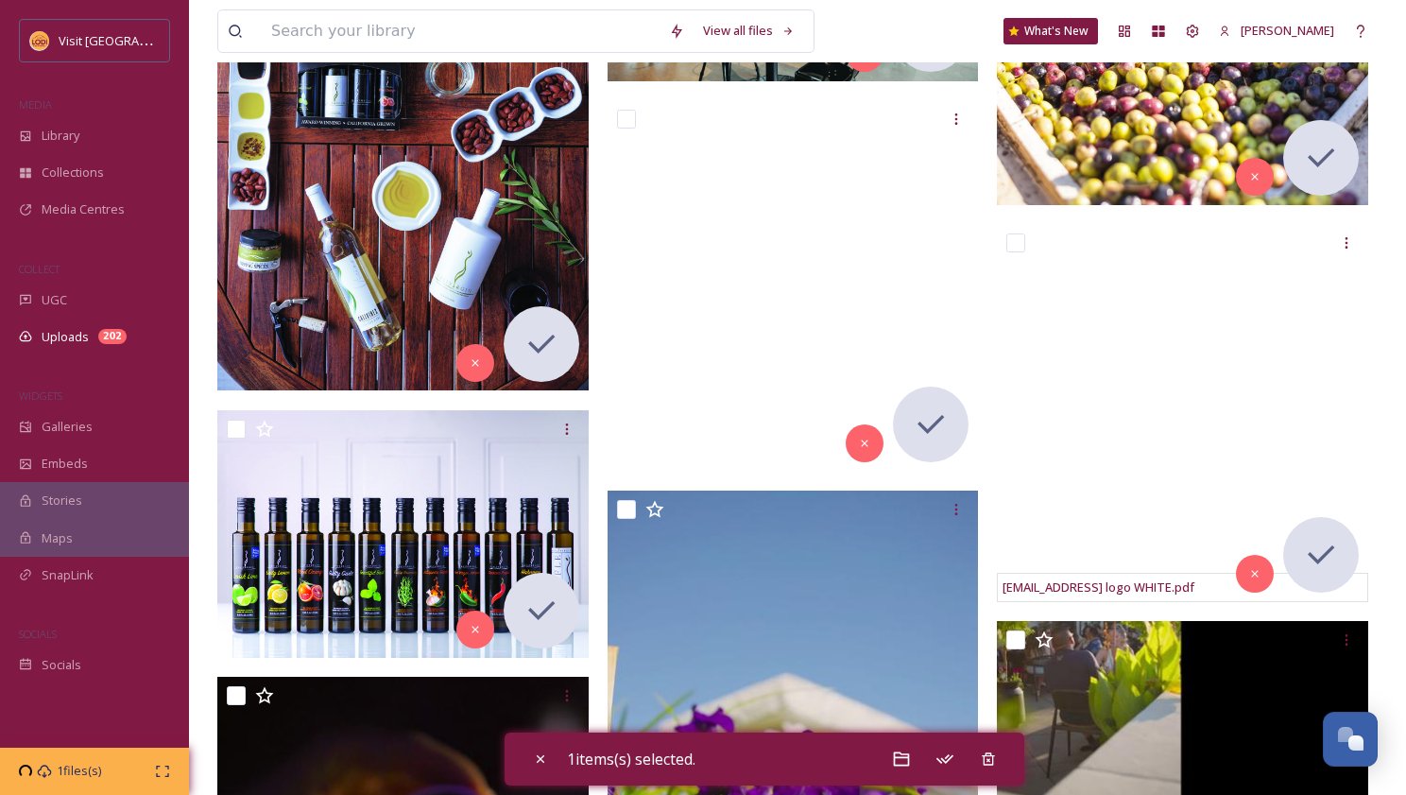
scroll to position [558, 0]
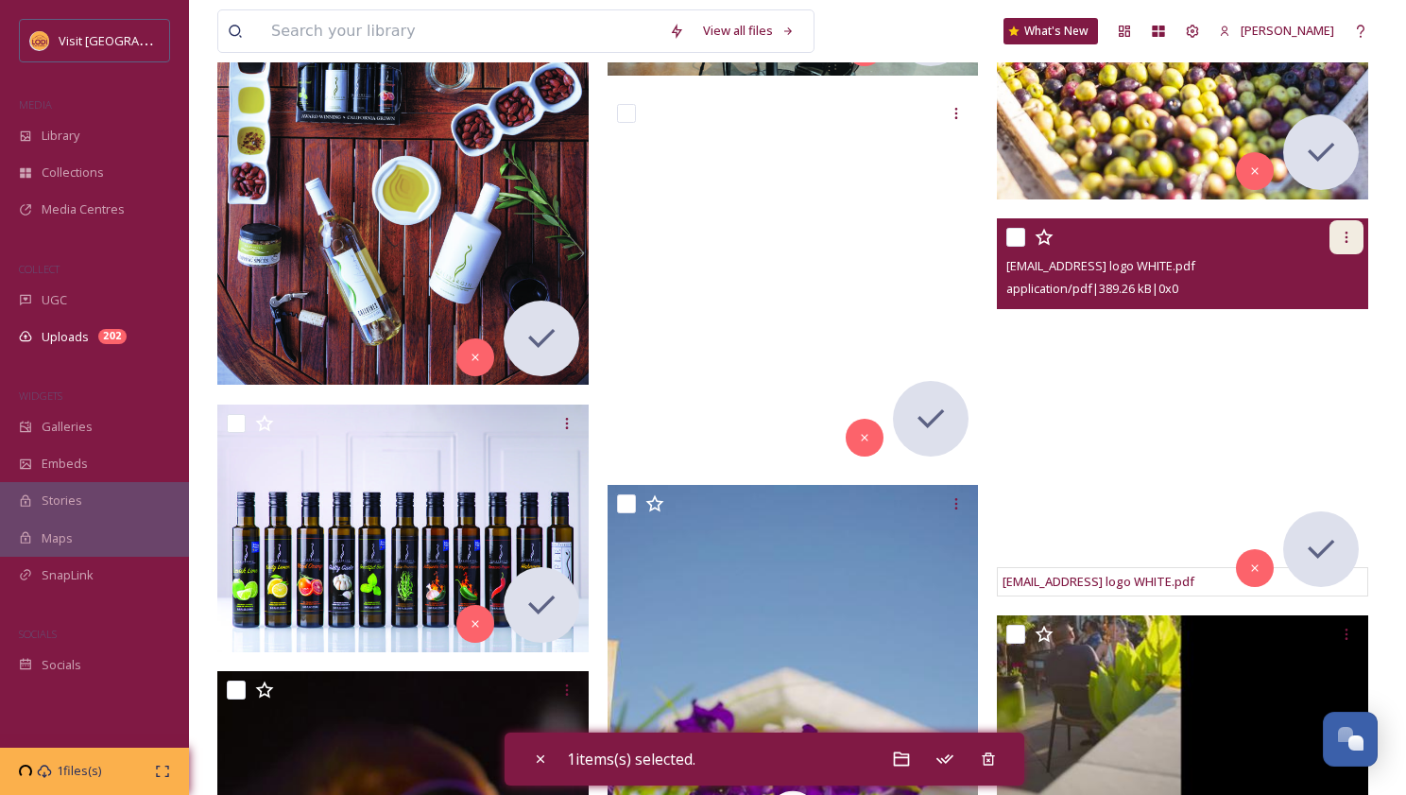
click at [1348, 233] on icon at bounding box center [1346, 237] width 15 height 15
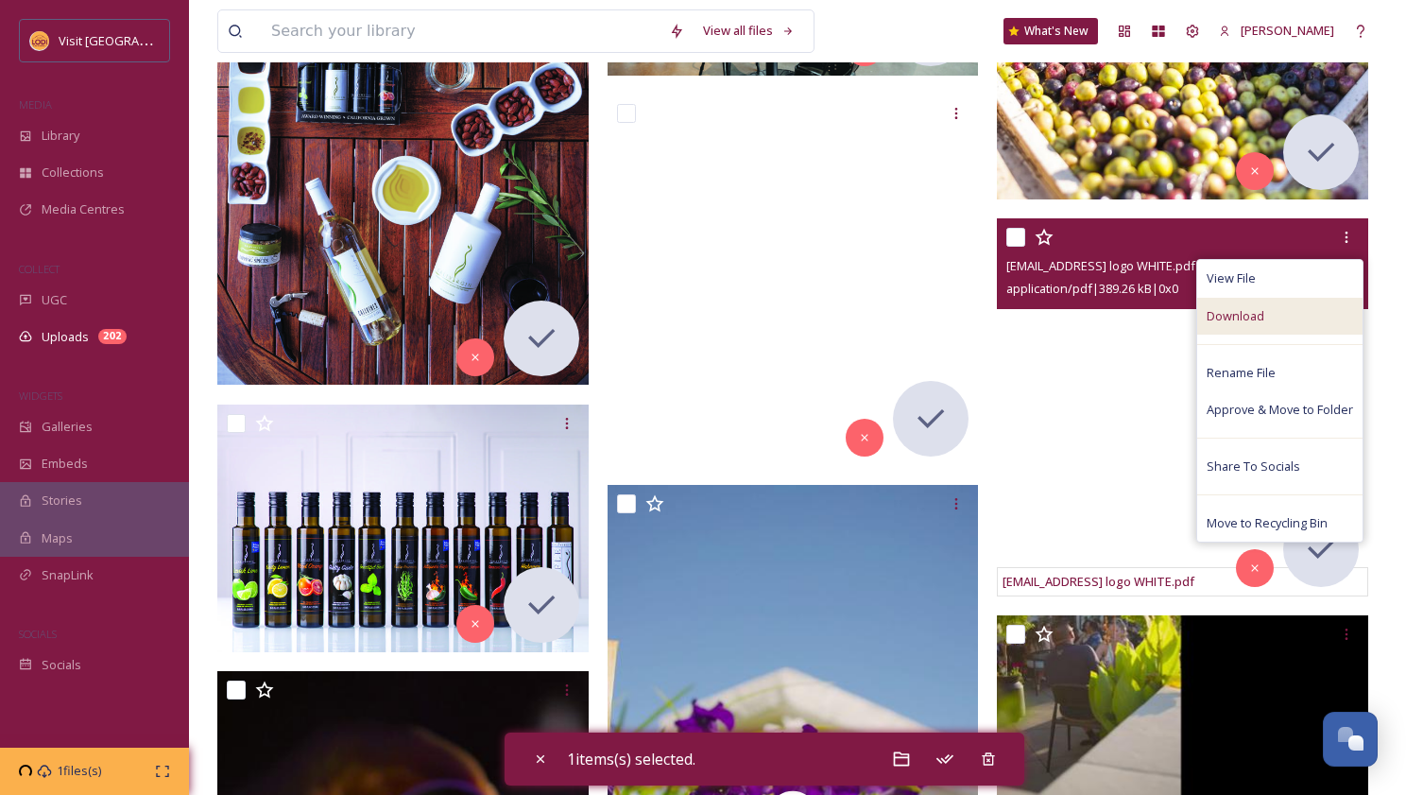
click at [1265, 325] on div "Download" at bounding box center [1279, 316] width 165 height 37
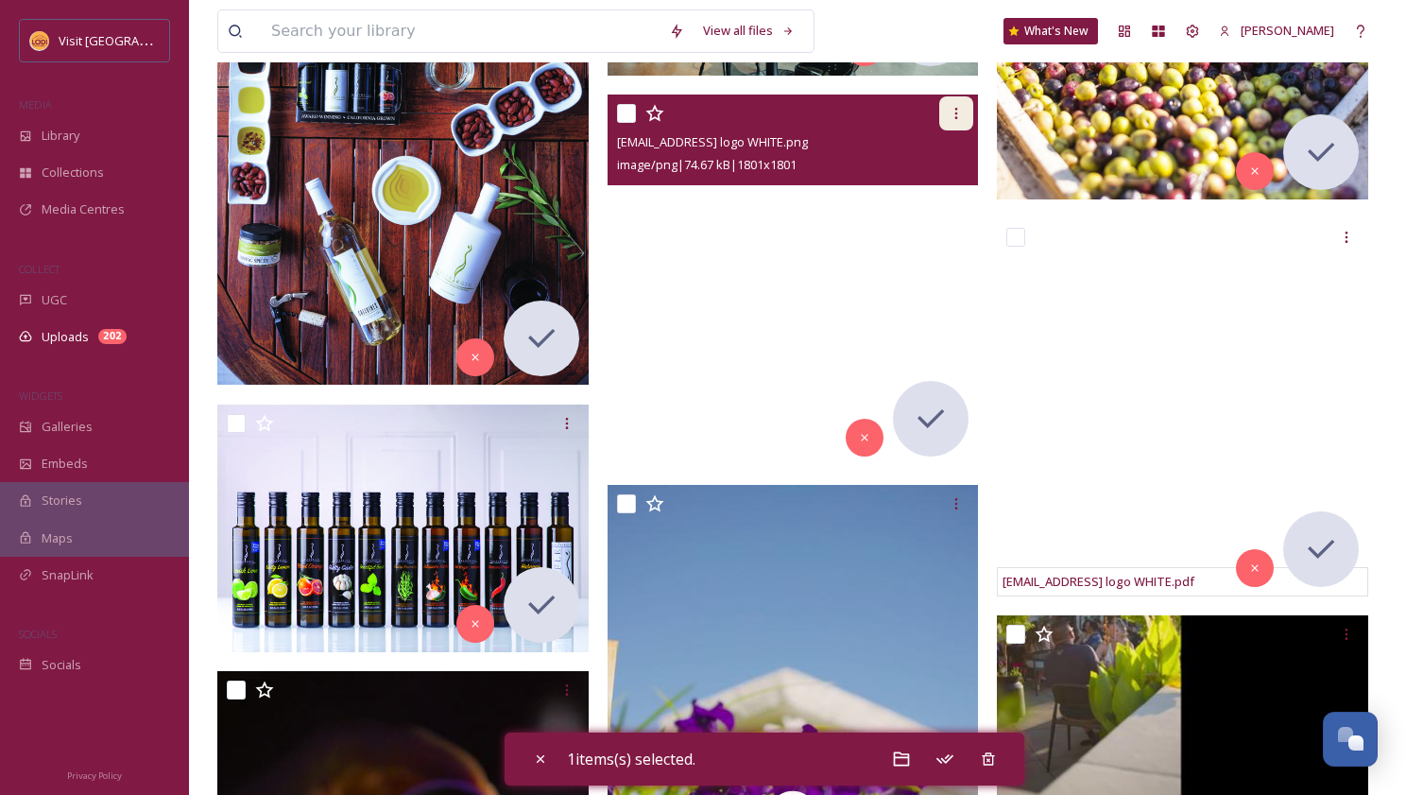
click at [959, 104] on div at bounding box center [956, 113] width 34 height 34
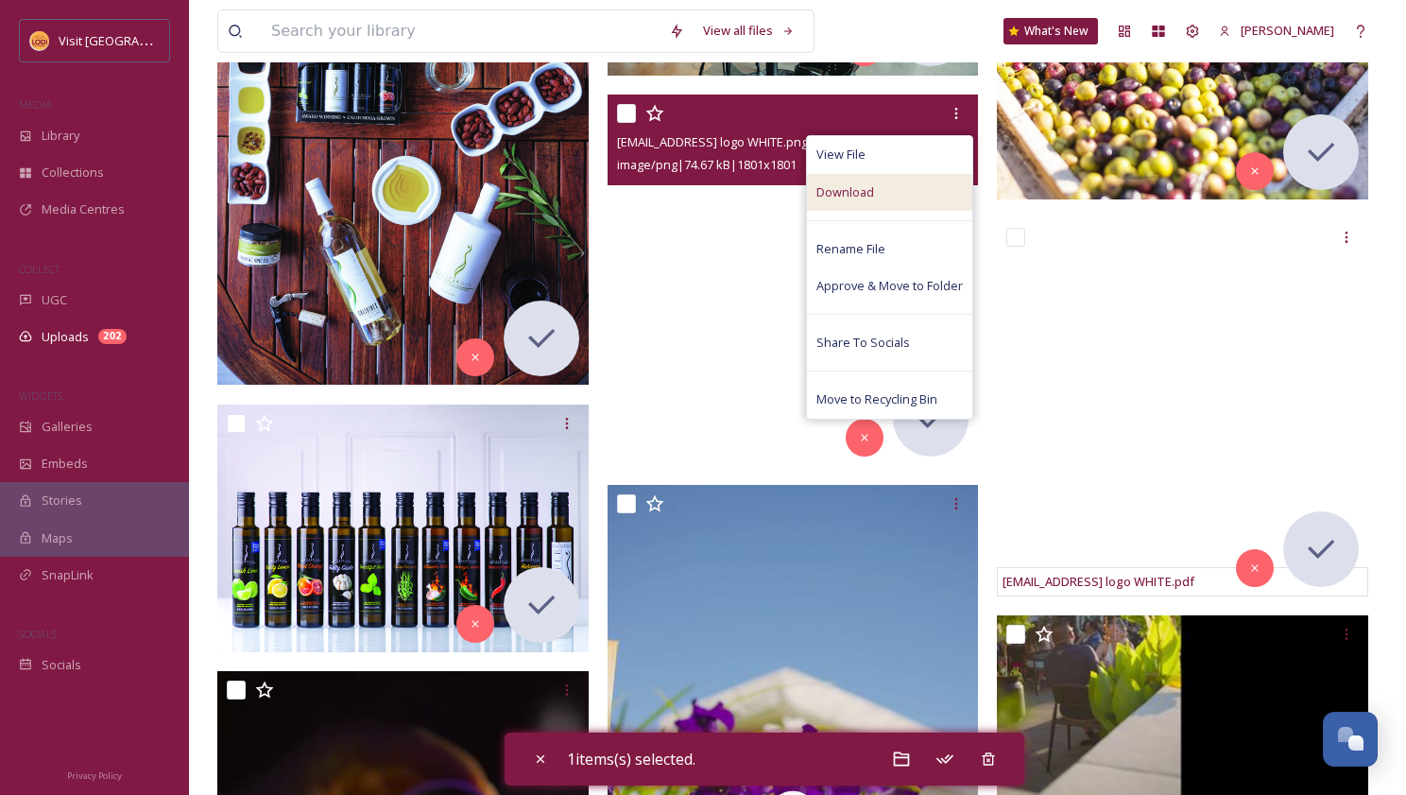
click at [893, 185] on div "Download" at bounding box center [889, 192] width 165 height 37
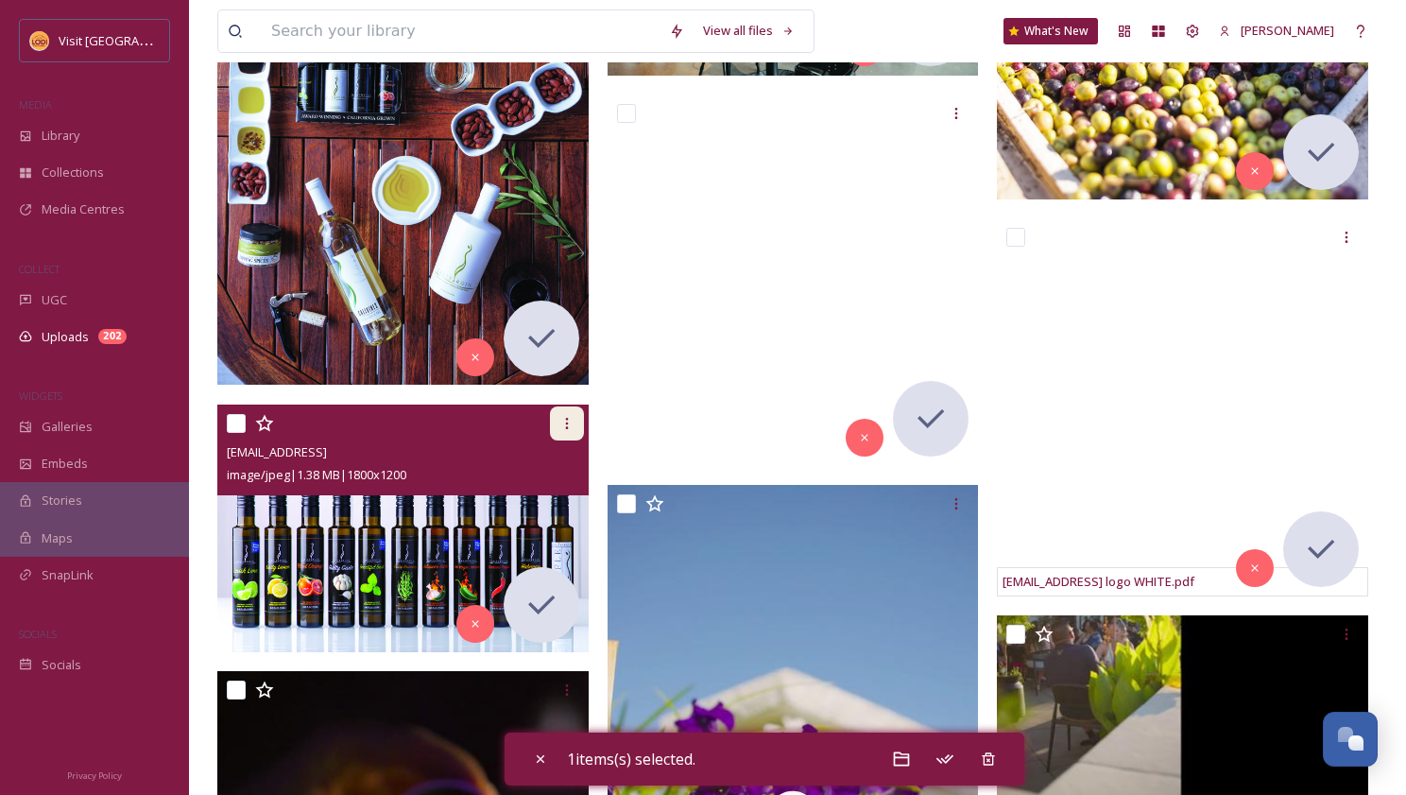
click at [559, 422] on icon at bounding box center [566, 423] width 15 height 15
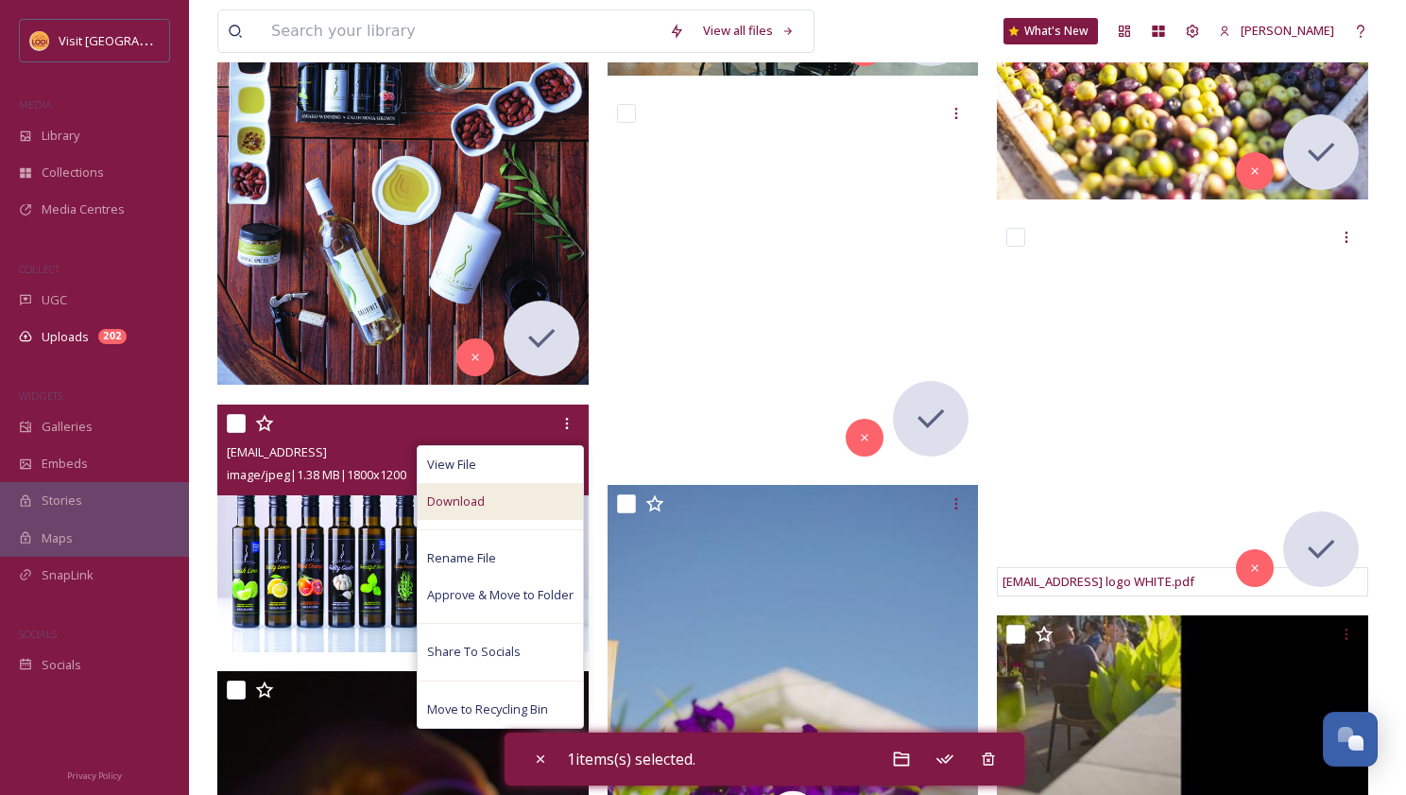
click at [507, 508] on div "Download" at bounding box center [500, 501] width 165 height 37
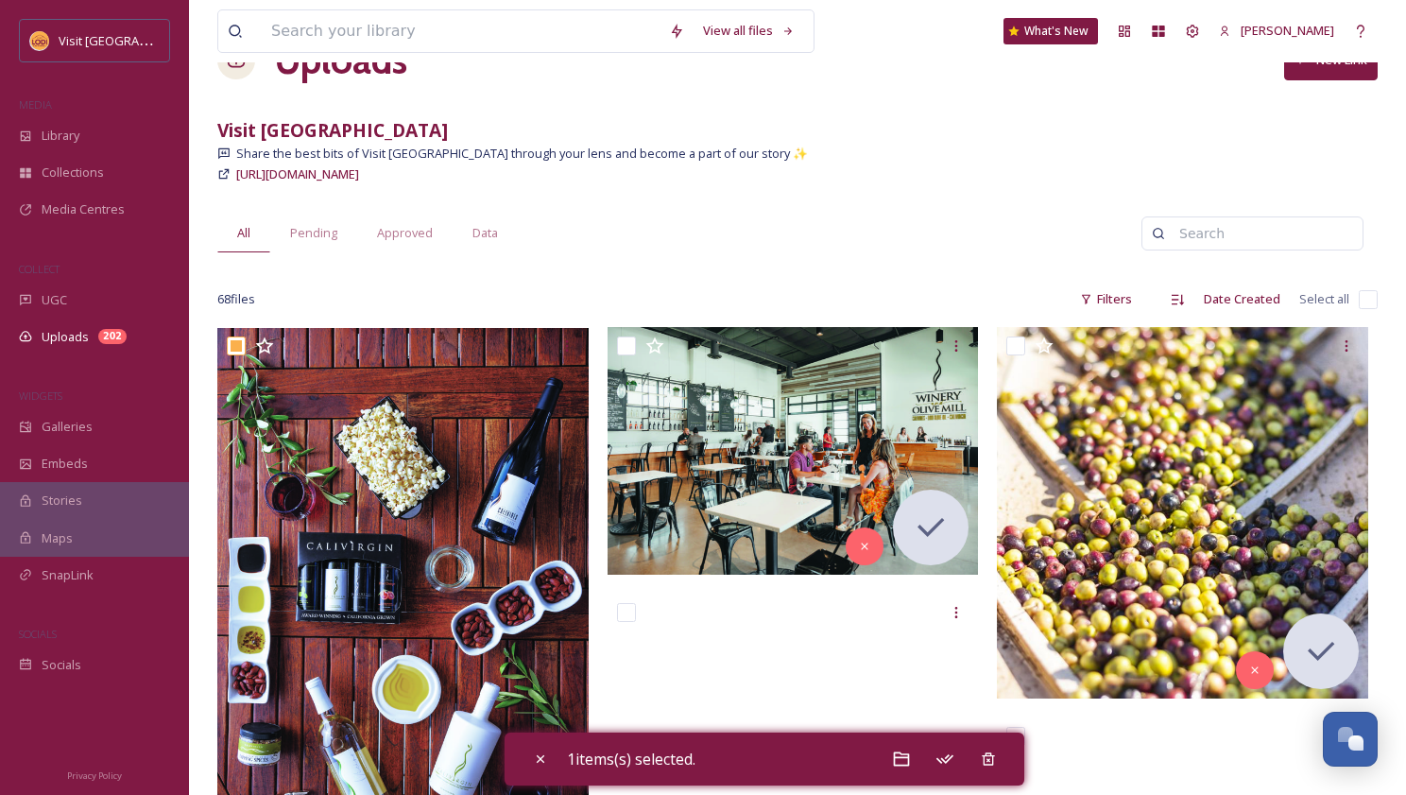
scroll to position [0, 0]
